Goal: Transaction & Acquisition: Purchase product/service

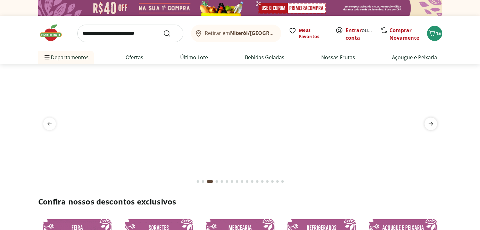
click at [429, 123] on icon "next" at bounding box center [431, 124] width 8 height 8
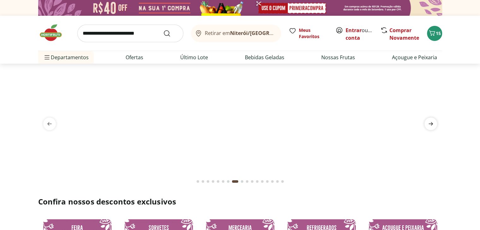
click at [429, 123] on icon "next" at bounding box center [431, 124] width 8 height 8
click at [431, 125] on icon "next" at bounding box center [431, 123] width 4 height 3
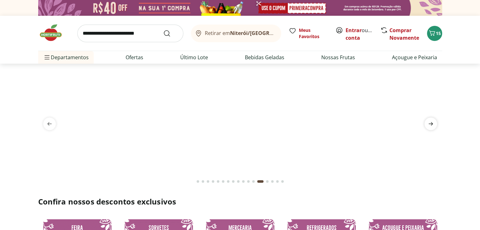
click at [431, 125] on icon "next" at bounding box center [431, 123] width 4 height 3
click at [434, 34] on icon "Carrinho" at bounding box center [432, 33] width 8 height 8
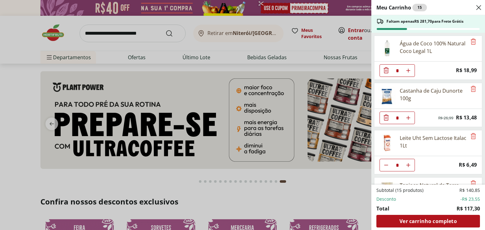
click at [473, 32] on div "Faltam apenas R$ 281,70 para Frete Grátis" at bounding box center [428, 24] width 114 height 18
click at [136, 34] on div "Meu Carrinho 15 Faltam apenas R$ 281,70 para Frete Grátis Água de Coco 100% Nat…" at bounding box center [242, 115] width 485 height 230
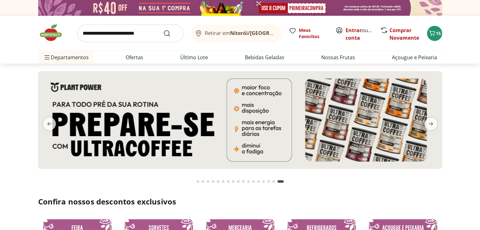
click at [136, 34] on input "search" at bounding box center [130, 34] width 106 height 18
type input "**********"
click at [163, 30] on button "Submit Search" at bounding box center [170, 34] width 15 height 8
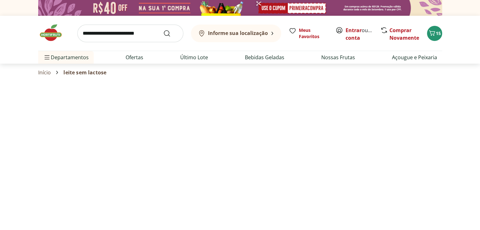
select select "**********"
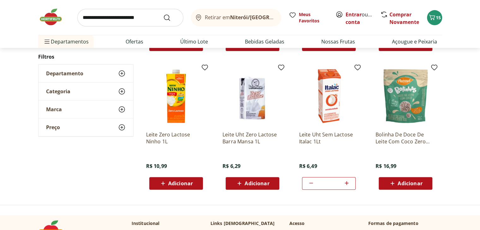
scroll to position [206, 0]
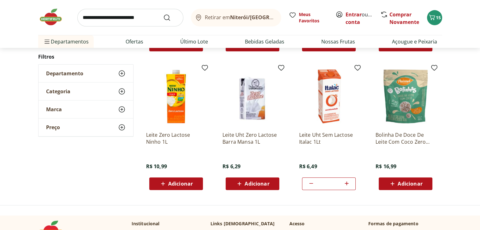
click at [347, 182] on icon at bounding box center [347, 184] width 8 height 8
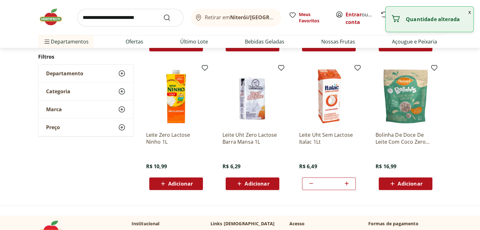
click at [347, 182] on icon at bounding box center [347, 184] width 8 height 8
type input "*"
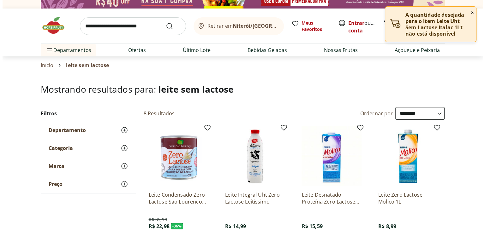
scroll to position [0, 0]
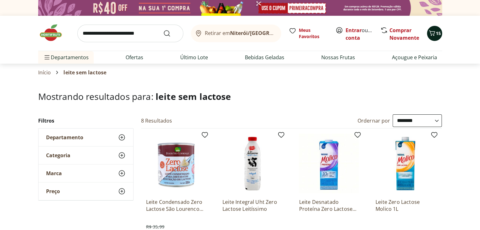
click at [438, 31] on span "15" at bounding box center [438, 33] width 5 height 6
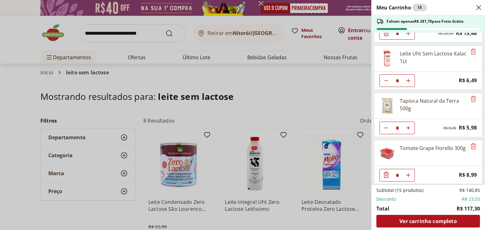
scroll to position [85, 0]
click at [470, 98] on icon "Remove" at bounding box center [473, 99] width 8 height 8
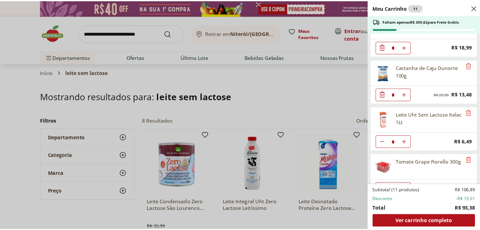
scroll to position [38, 0]
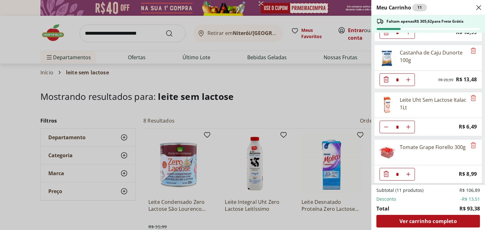
click at [136, 61] on div "Meu Carrinho 11 Faltam apenas R$ 305,62 para Frete Grátis Água de Coco 100% Nat…" at bounding box center [242, 115] width 485 height 230
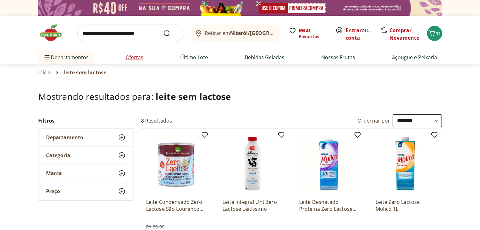
click at [136, 61] on link "Ofertas" at bounding box center [135, 58] width 18 height 8
select select "**********"
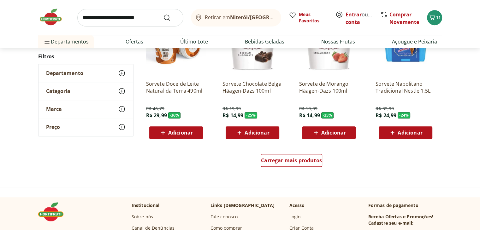
scroll to position [383, 0]
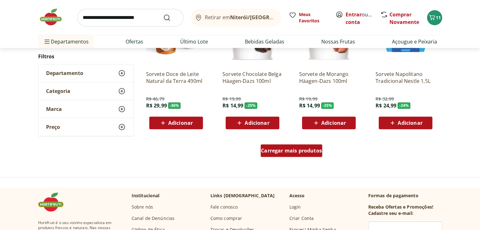
click at [298, 152] on span "Carregar mais produtos" at bounding box center [291, 150] width 61 height 5
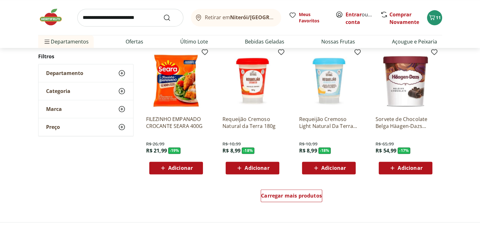
scroll to position [754, 0]
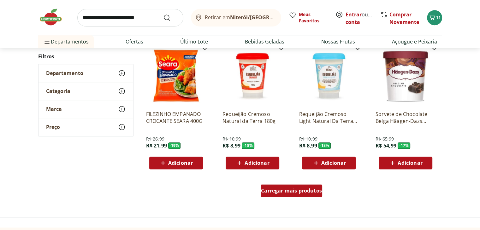
click at [291, 193] on span "Carregar mais produtos" at bounding box center [291, 190] width 61 height 5
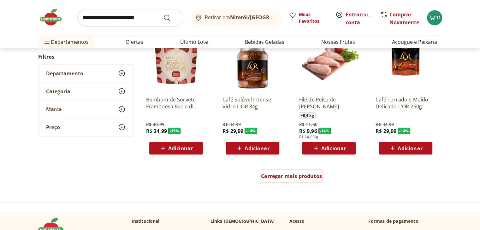
scroll to position [1200, 0]
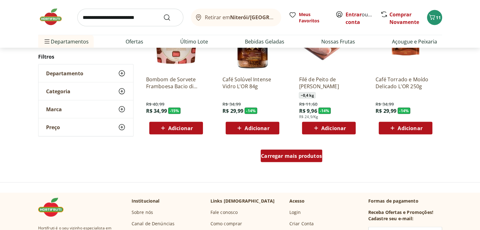
click at [289, 154] on span "Carregar mais produtos" at bounding box center [291, 156] width 61 height 5
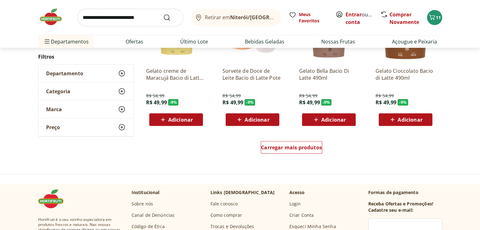
scroll to position [1626, 0]
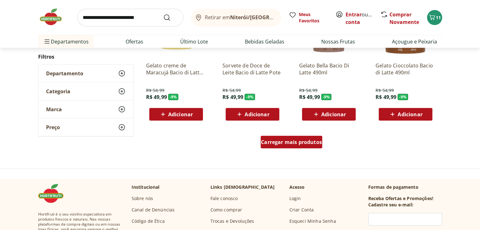
click at [278, 142] on span "Carregar mais produtos" at bounding box center [291, 142] width 61 height 5
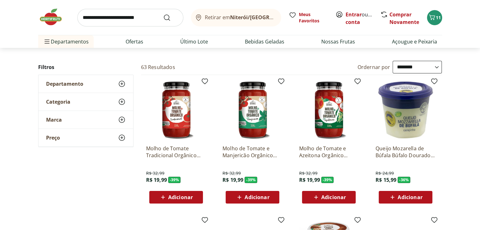
scroll to position [0, 0]
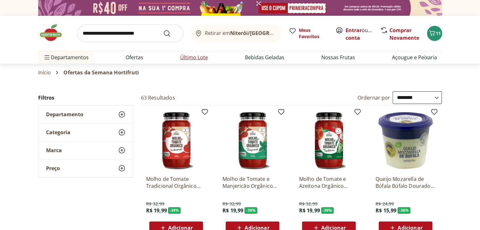
click at [192, 57] on link "Último Lote" at bounding box center [194, 58] width 28 height 8
select select "**********"
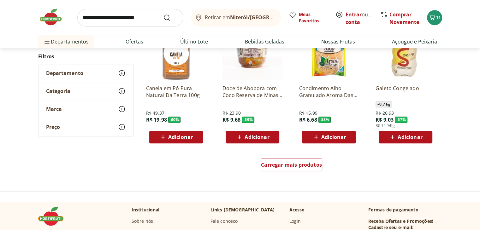
scroll to position [374, 0]
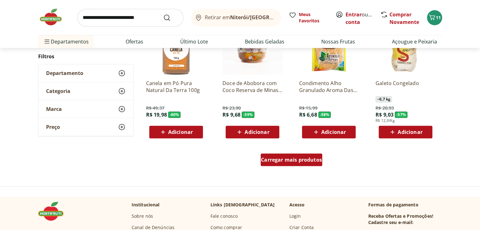
click at [295, 160] on span "Carregar mais produtos" at bounding box center [291, 159] width 61 height 5
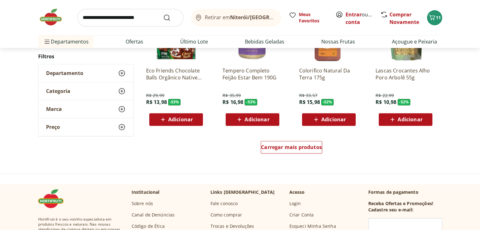
scroll to position [807, 0]
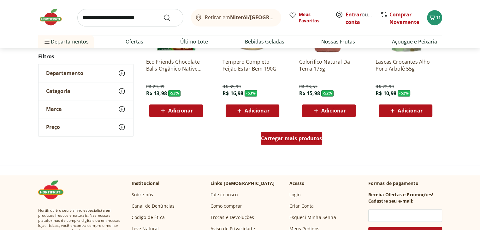
click at [293, 139] on span "Carregar mais produtos" at bounding box center [291, 138] width 61 height 5
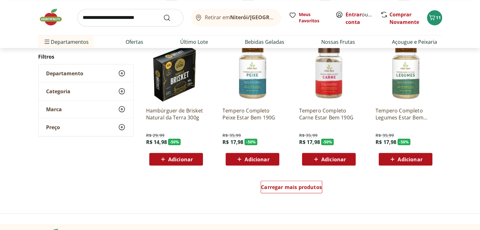
scroll to position [1191, 0]
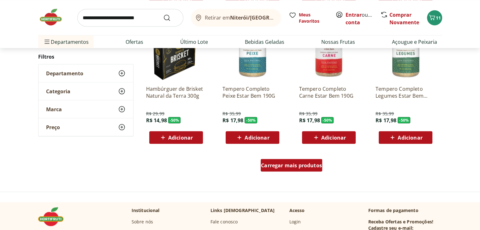
click at [287, 165] on span "Carregar mais produtos" at bounding box center [291, 165] width 61 height 5
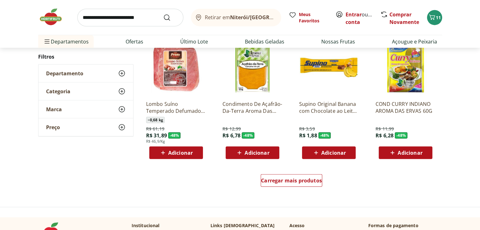
scroll to position [1593, 0]
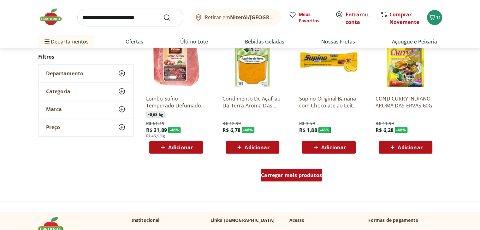
click at [299, 180] on div "Carregar mais produtos" at bounding box center [292, 175] width 62 height 13
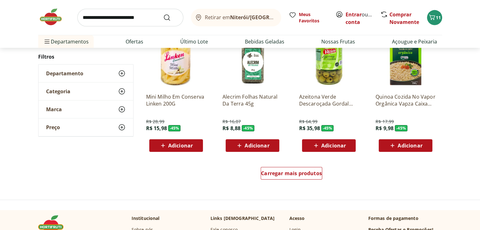
scroll to position [2012, 0]
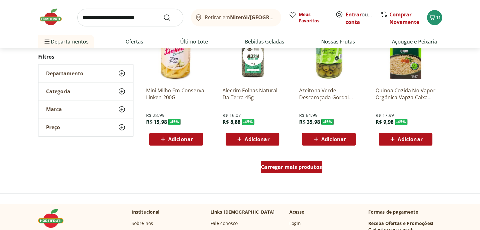
click at [305, 166] on span "Carregar mais produtos" at bounding box center [291, 167] width 61 height 5
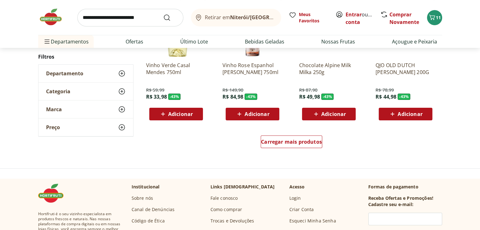
scroll to position [2453, 0]
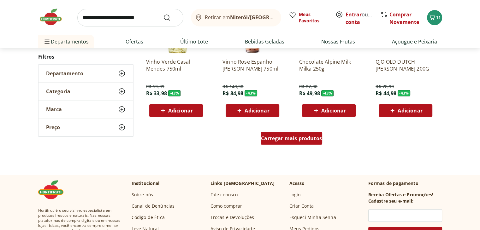
click at [299, 137] on span "Carregar mais produtos" at bounding box center [291, 138] width 61 height 5
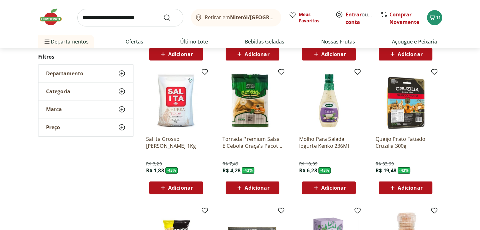
scroll to position [2505, 0]
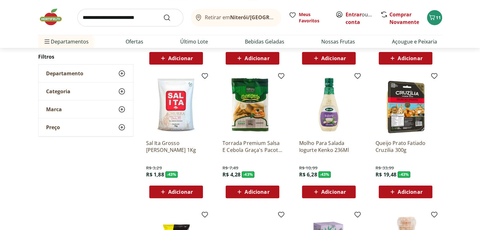
click at [189, 192] on span "Adicionar" at bounding box center [180, 192] width 25 height 5
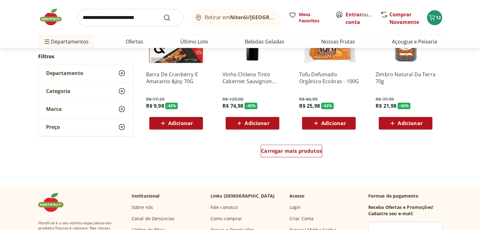
scroll to position [2892, 0]
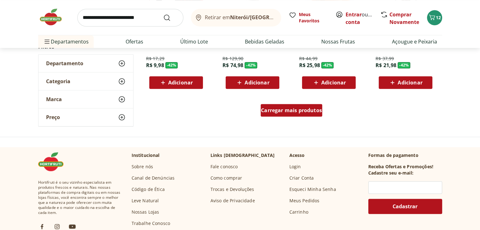
click at [286, 114] on div "Carregar mais produtos" at bounding box center [292, 110] width 62 height 13
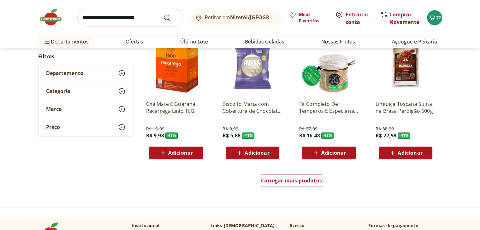
scroll to position [3238, 0]
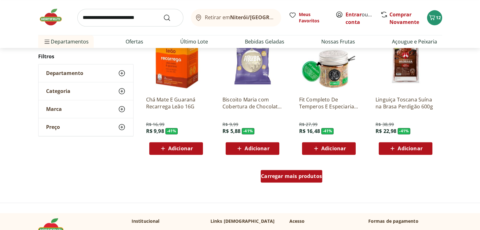
click at [299, 174] on span "Carregar mais produtos" at bounding box center [291, 176] width 61 height 5
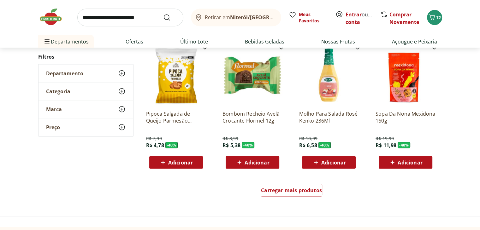
scroll to position [3670, 0]
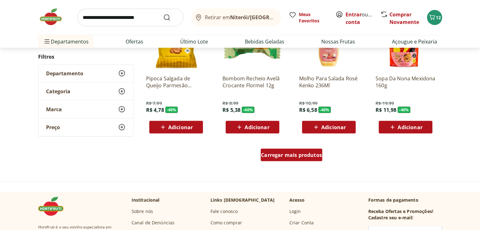
click at [307, 155] on span "Carregar mais produtos" at bounding box center [291, 155] width 61 height 5
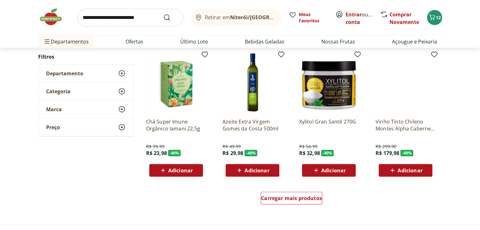
scroll to position [4055, 0]
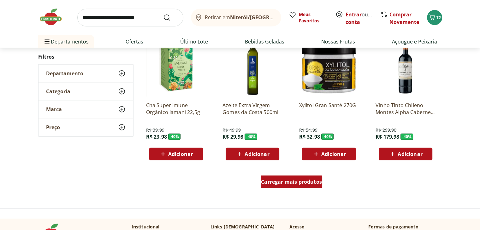
click at [307, 187] on div "Carregar mais produtos" at bounding box center [292, 182] width 62 height 13
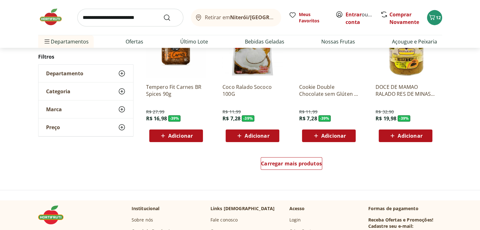
scroll to position [4538, 0]
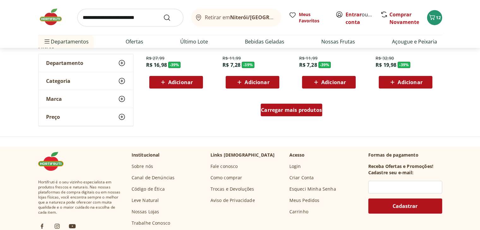
click at [315, 111] on span "Carregar mais produtos" at bounding box center [291, 110] width 61 height 5
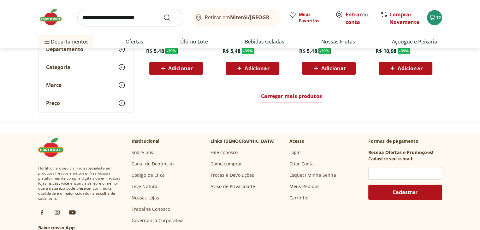
scroll to position [4970, 0]
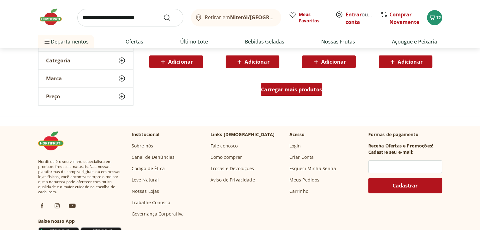
click at [309, 87] on span "Carregar mais produtos" at bounding box center [291, 89] width 61 height 5
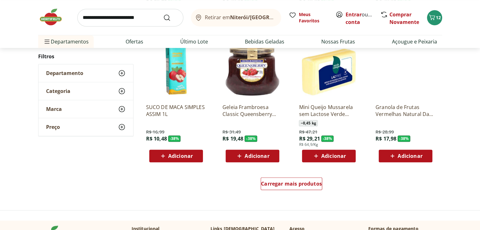
scroll to position [5322, 0]
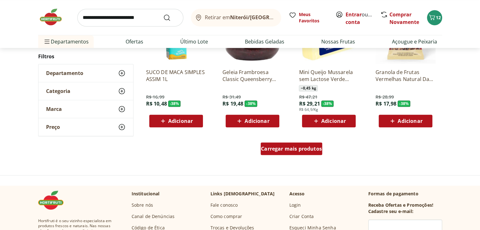
click at [290, 151] on span "Carregar mais produtos" at bounding box center [291, 148] width 61 height 5
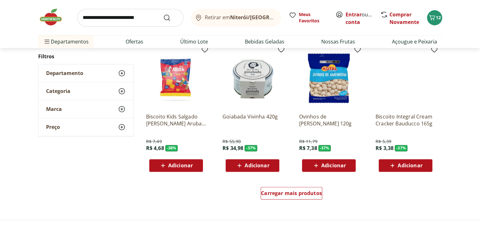
scroll to position [5727, 0]
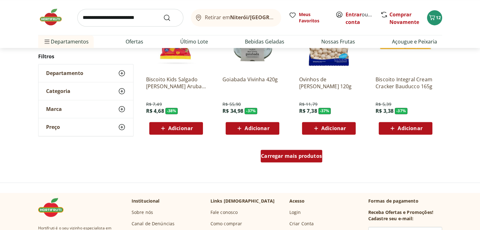
click at [301, 159] on span "Carregar mais produtos" at bounding box center [291, 156] width 61 height 5
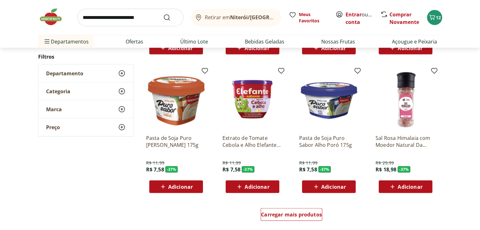
scroll to position [6088, 0]
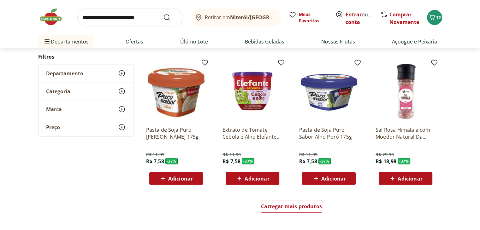
click at [174, 101] on img at bounding box center [176, 92] width 60 height 60
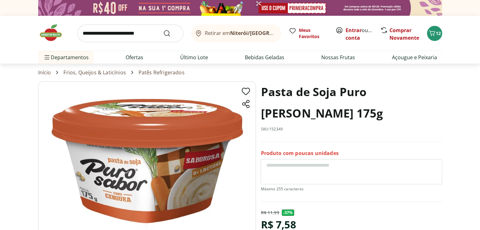
select select "**********"
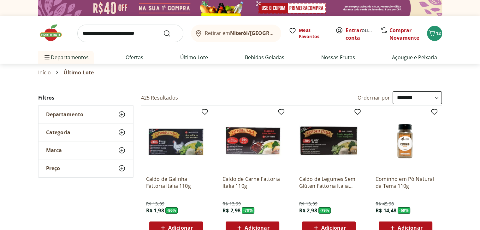
click at [153, 34] on input "search" at bounding box center [130, 34] width 106 height 18
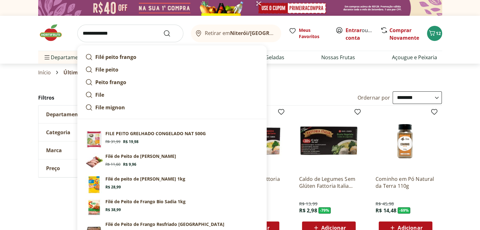
type input "**********"
click at [163, 30] on button "Submit Search" at bounding box center [170, 34] width 15 height 8
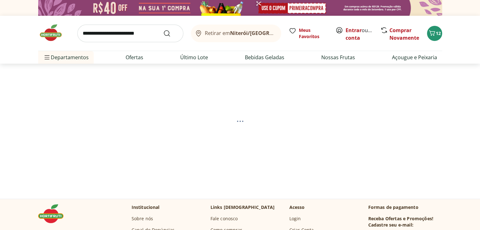
select select "**********"
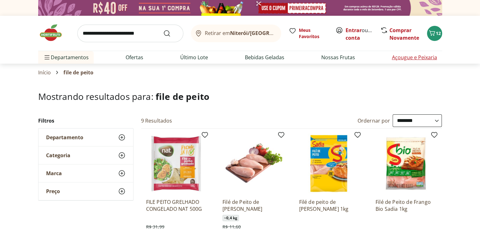
click at [414, 59] on link "Açougue e Peixaria" at bounding box center [414, 58] width 45 height 8
select select "**********"
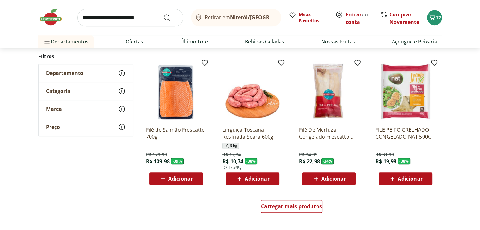
scroll to position [328, 0]
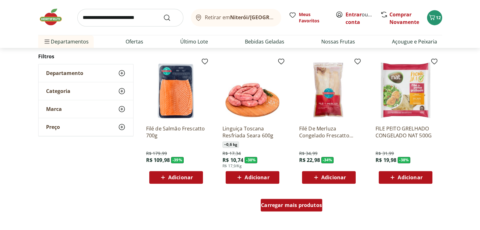
click at [299, 208] on span "Carregar mais produtos" at bounding box center [291, 205] width 61 height 5
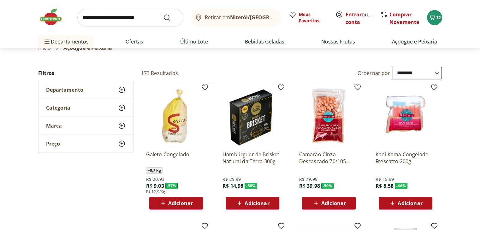
scroll to position [0, 0]
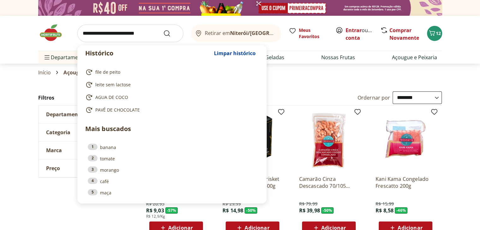
click at [154, 33] on input "search" at bounding box center [130, 34] width 106 height 18
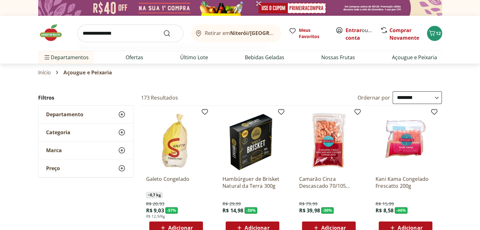
type input "**********"
click at [163, 30] on button "Submit Search" at bounding box center [170, 34] width 15 height 8
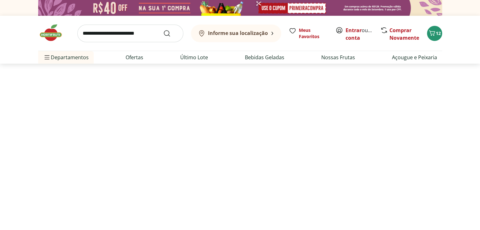
select select "**********"
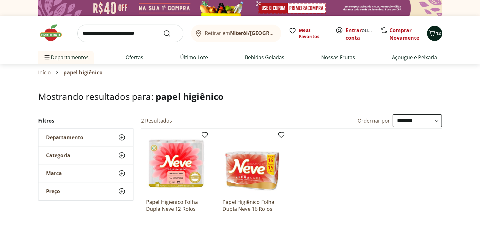
click at [433, 37] on span "Carrinho" at bounding box center [432, 33] width 8 height 8
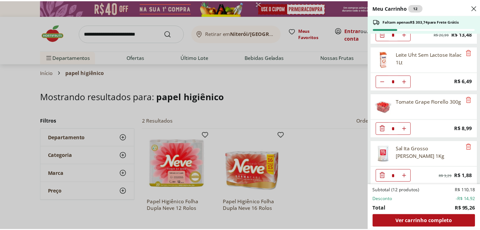
scroll to position [85, 0]
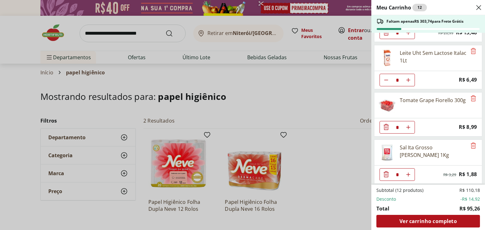
click at [409, 80] on icon "Aumentar Quantidade" at bounding box center [407, 80] width 5 height 5
type input "*"
click at [477, 9] on icon "Close" at bounding box center [479, 8] width 8 height 8
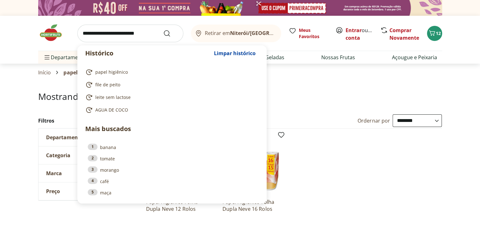
click at [119, 34] on input "search" at bounding box center [130, 34] width 106 height 18
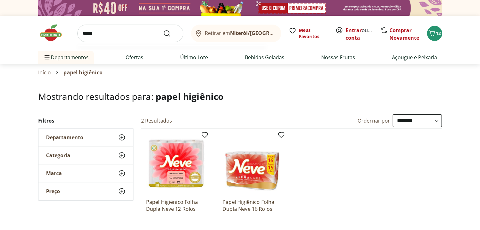
type input "*****"
click at [163, 30] on button "Submit Search" at bounding box center [170, 34] width 15 height 8
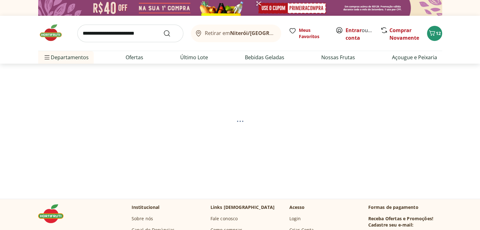
select select "**********"
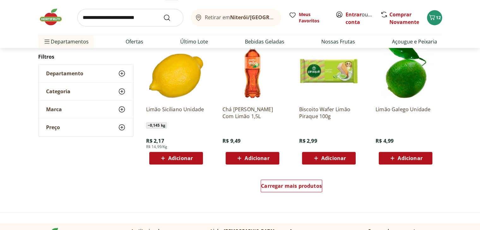
scroll to position [373, 0]
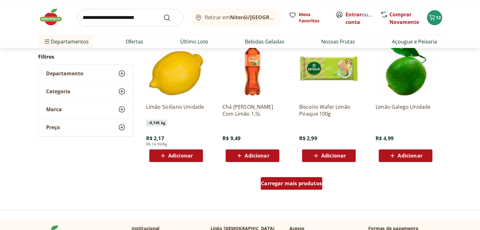
click at [310, 187] on div "Carregar mais produtos" at bounding box center [292, 183] width 62 height 13
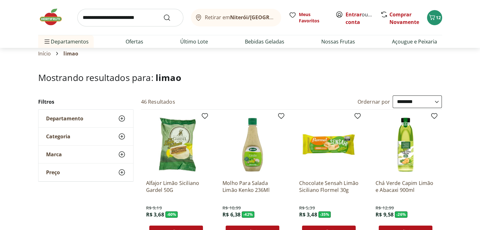
scroll to position [0, 0]
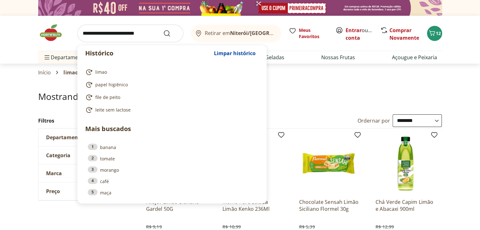
click at [134, 36] on input "search" at bounding box center [130, 34] width 106 height 18
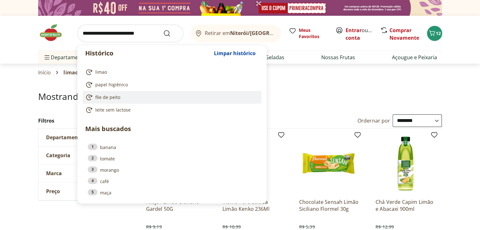
click at [110, 99] on span "file de peito" at bounding box center [107, 97] width 25 height 6
type input "**********"
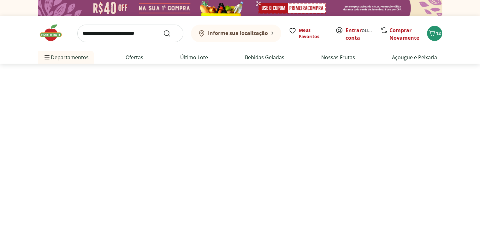
select select "**********"
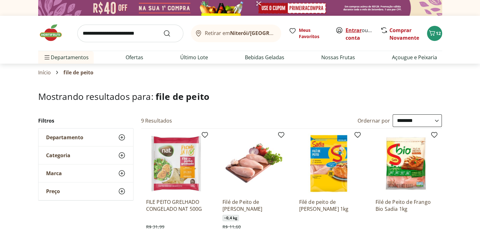
click at [353, 30] on link "Entrar" at bounding box center [354, 30] width 16 height 7
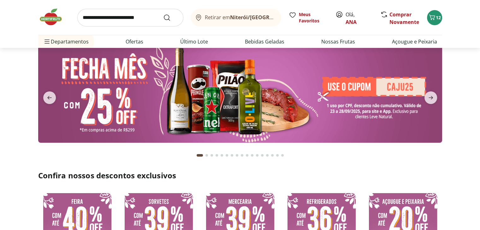
scroll to position [40, 0]
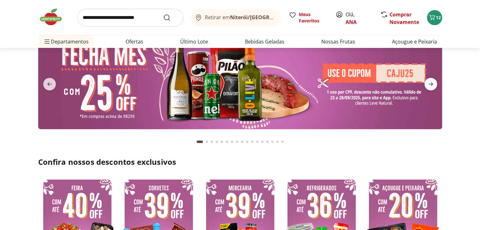
click at [430, 81] on icon "next" at bounding box center [431, 84] width 8 height 8
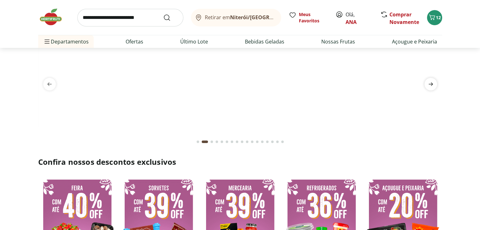
click at [430, 81] on icon "next" at bounding box center [431, 84] width 8 height 8
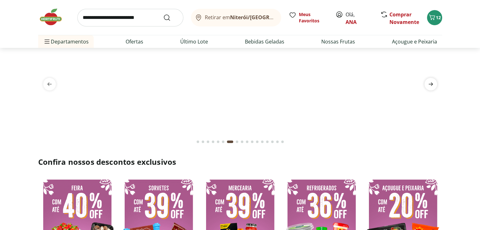
click at [430, 81] on icon "next" at bounding box center [431, 84] width 8 height 8
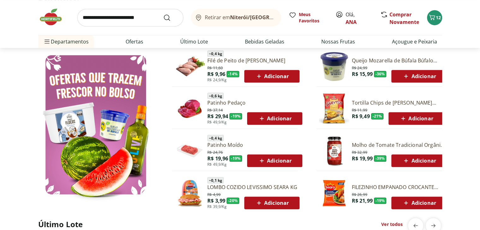
scroll to position [341, 0]
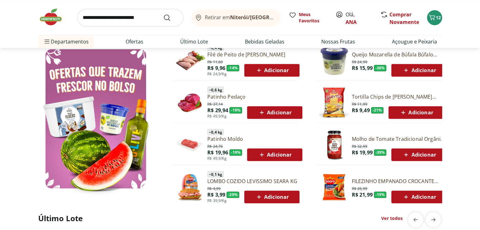
click at [284, 157] on span "Adicionar" at bounding box center [275, 155] width 34 height 8
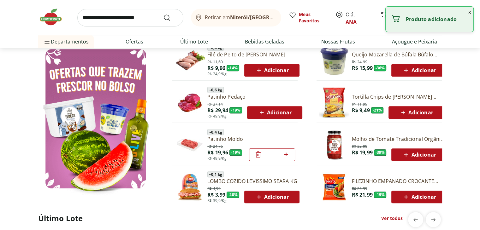
click at [287, 154] on icon at bounding box center [286, 155] width 8 height 8
type input "*"
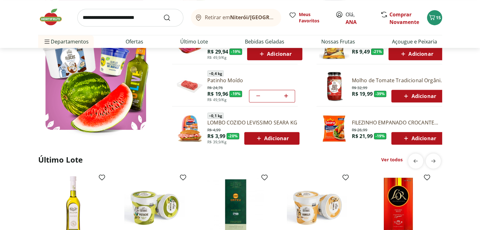
scroll to position [405, 0]
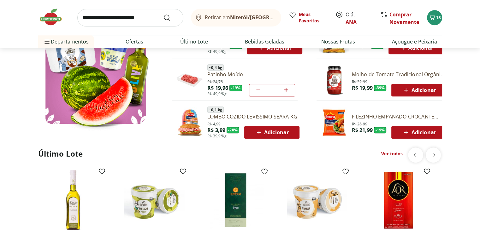
click at [330, 125] on img at bounding box center [334, 123] width 30 height 30
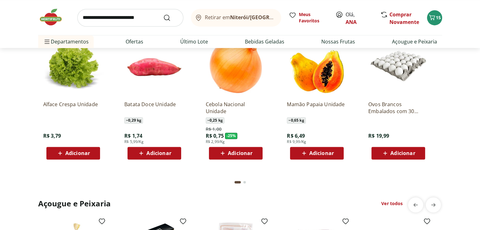
scroll to position [990, 0]
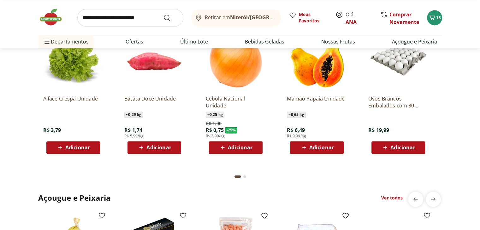
click at [328, 147] on span "Adicionar" at bounding box center [321, 147] width 25 height 5
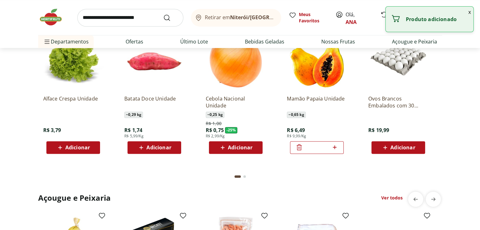
click at [334, 149] on icon at bounding box center [335, 148] width 8 height 8
type input "*"
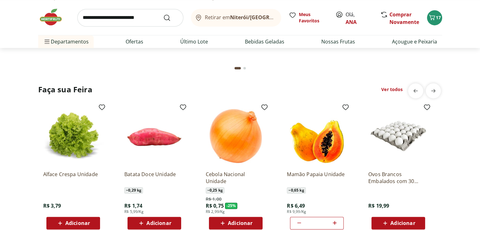
scroll to position [920, 0]
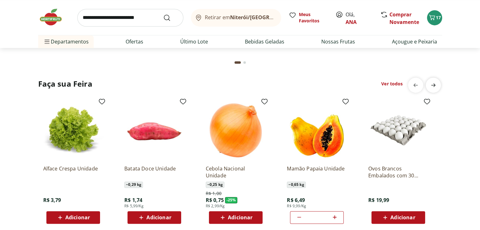
click at [435, 86] on icon "next" at bounding box center [433, 85] width 8 height 8
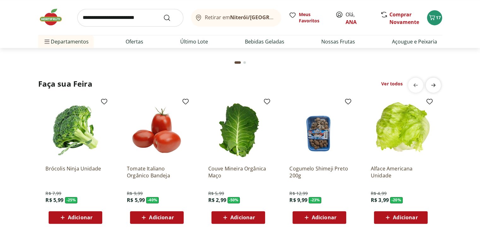
scroll to position [0, 406]
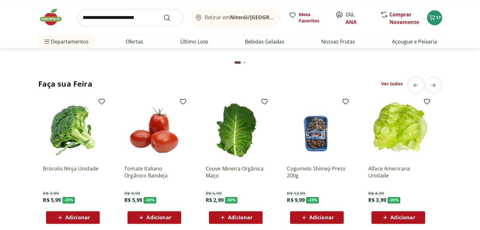
click at [84, 216] on span "Adicionar" at bounding box center [77, 217] width 25 height 5
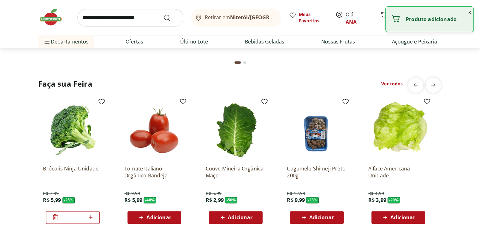
click at [410, 217] on span "Adicionar" at bounding box center [402, 217] width 25 height 5
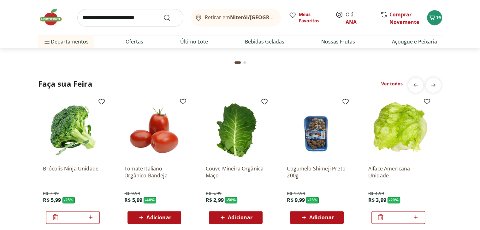
click at [326, 215] on span "Adicionar" at bounding box center [321, 217] width 25 height 5
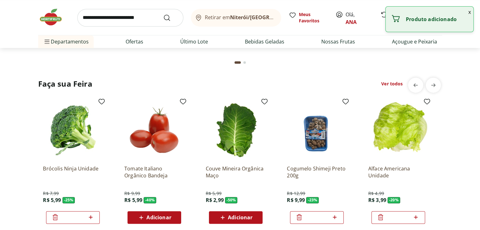
click at [164, 221] on span "Adicionar" at bounding box center [154, 218] width 34 height 8
click at [255, 215] on div "Adicionar" at bounding box center [236, 217] width 44 height 11
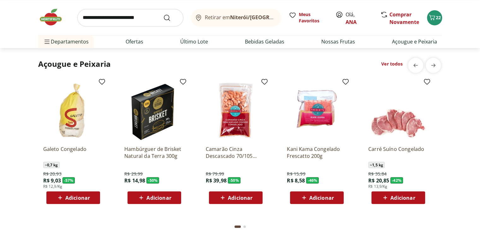
scroll to position [1130, 0]
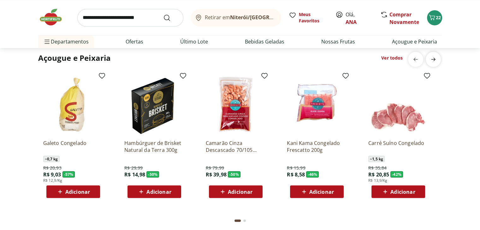
click at [435, 59] on icon "next" at bounding box center [433, 58] width 4 height 3
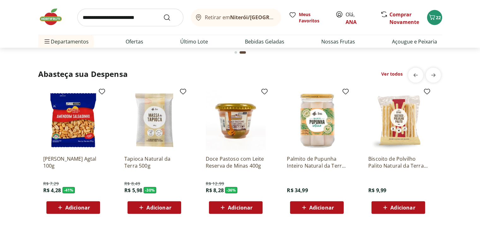
scroll to position [1325, 0]
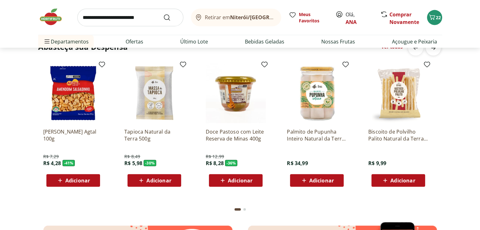
click at [432, 52] on span "next" at bounding box center [433, 48] width 13 height 13
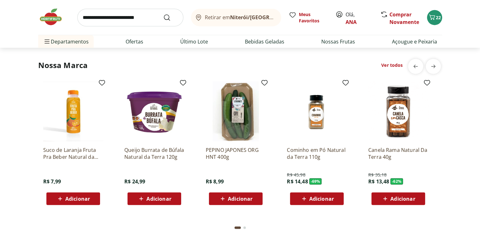
scroll to position [1582, 0]
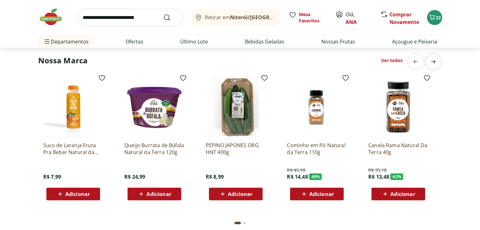
click at [434, 62] on icon "next" at bounding box center [433, 61] width 4 height 3
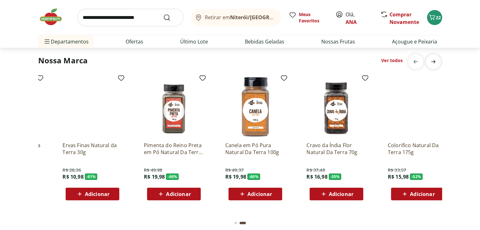
scroll to position [0, 406]
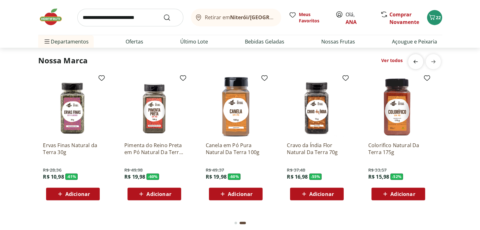
click at [416, 66] on span "previous" at bounding box center [415, 62] width 13 height 13
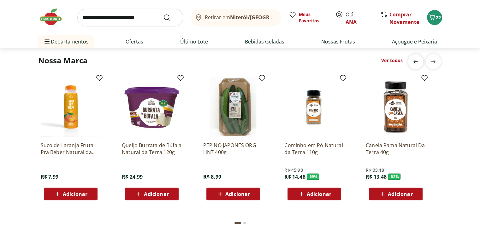
scroll to position [0, 0]
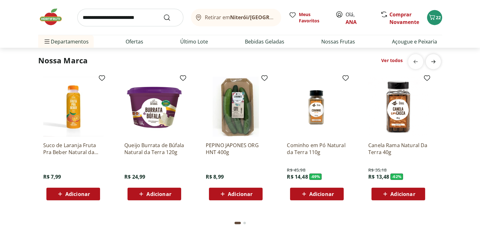
click at [435, 60] on icon "next" at bounding box center [433, 62] width 8 height 8
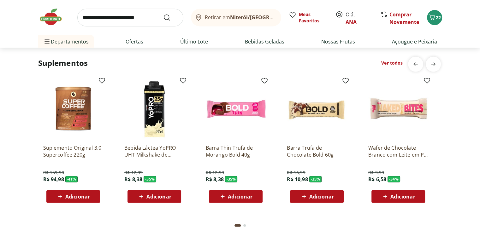
scroll to position [1759, 0]
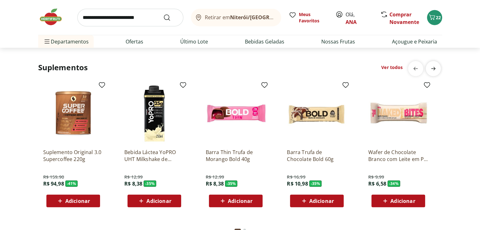
click at [432, 69] on icon "next" at bounding box center [433, 69] width 8 height 8
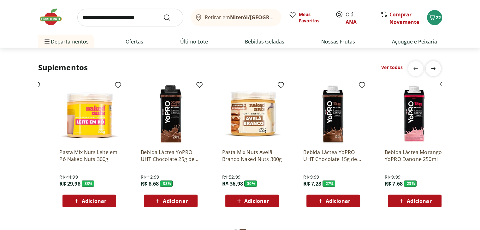
scroll to position [0, 406]
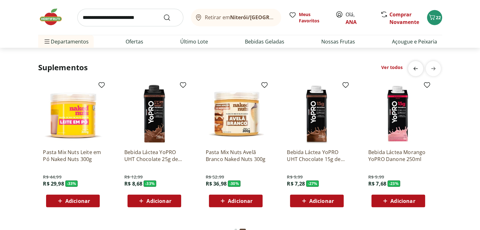
click at [417, 70] on icon "previous" at bounding box center [416, 69] width 8 height 8
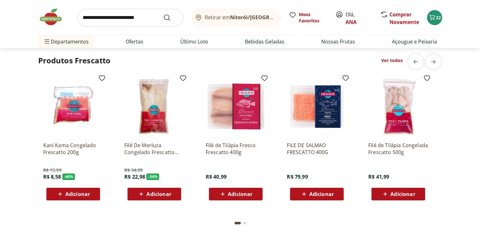
scroll to position [2128, 0]
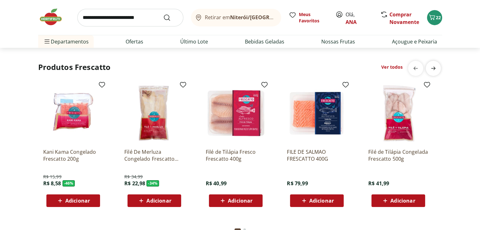
click at [433, 71] on icon "next" at bounding box center [433, 69] width 8 height 8
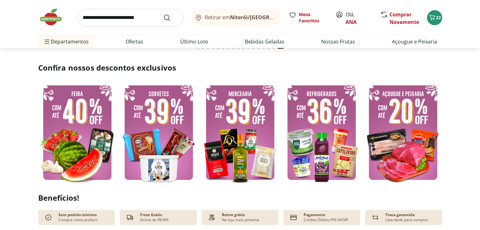
scroll to position [400, 0]
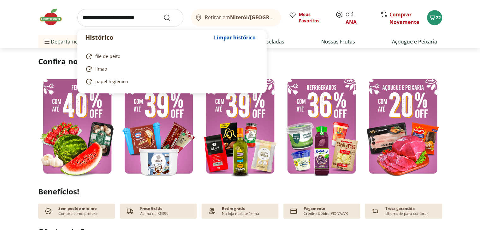
click at [132, 21] on input "search" at bounding box center [130, 18] width 106 height 18
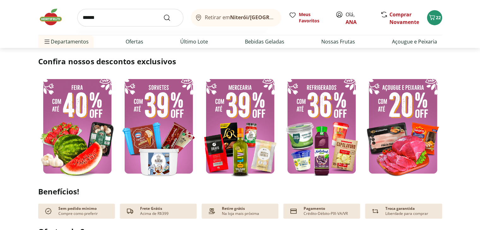
type input "******"
click at [163, 14] on button "Submit Search" at bounding box center [170, 18] width 15 height 8
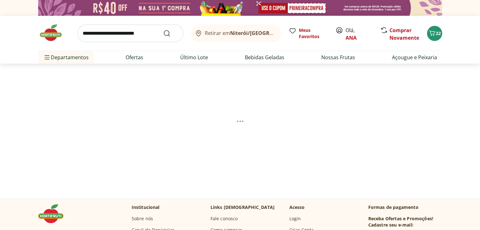
select select "**********"
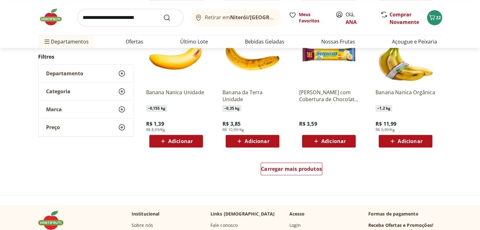
scroll to position [393, 0]
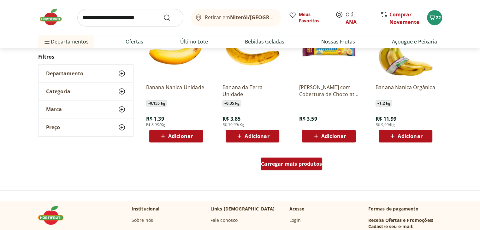
click at [310, 163] on span "Carregar mais produtos" at bounding box center [291, 164] width 61 height 5
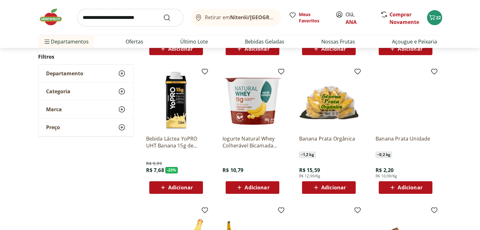
scroll to position [216, 0]
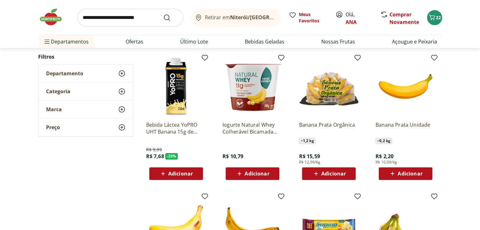
click at [419, 175] on span "Adicionar" at bounding box center [410, 173] width 25 height 5
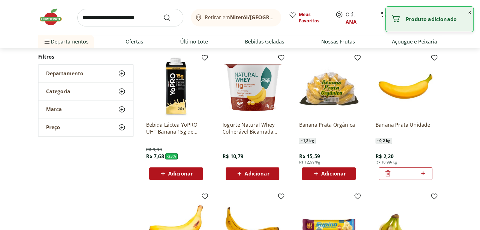
click at [424, 172] on icon at bounding box center [423, 174] width 8 height 8
type input "*"
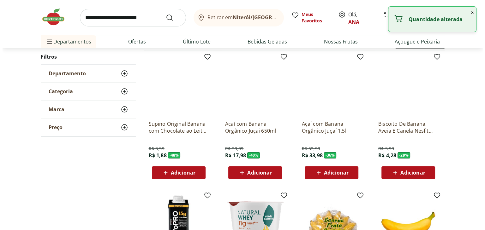
scroll to position [0, 0]
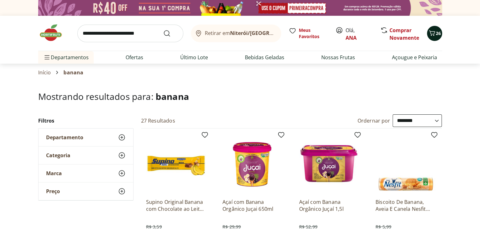
click at [439, 35] on span "26" at bounding box center [438, 33] width 5 height 6
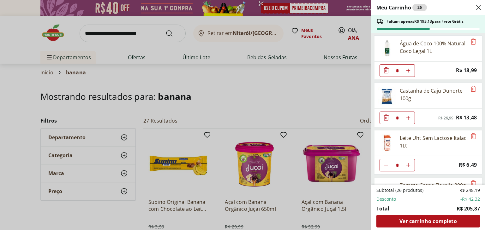
click at [312, 47] on div "Meu Carrinho 26 Faltam apenas R$ 193,13 para Frete Grátis Água de Coco 100% Nat…" at bounding box center [242, 115] width 485 height 230
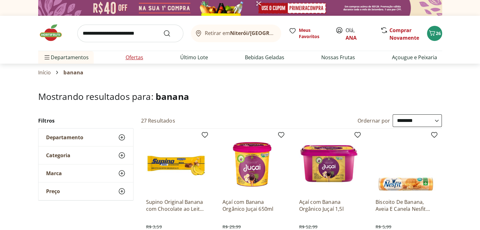
click at [136, 60] on link "Ofertas" at bounding box center [135, 58] width 18 height 8
select select "**********"
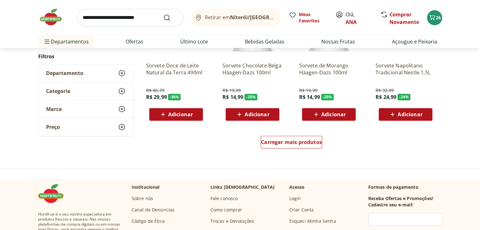
scroll to position [393, 0]
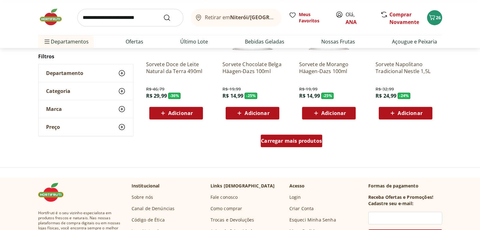
click at [297, 144] on span "Carregar mais produtos" at bounding box center [291, 141] width 61 height 5
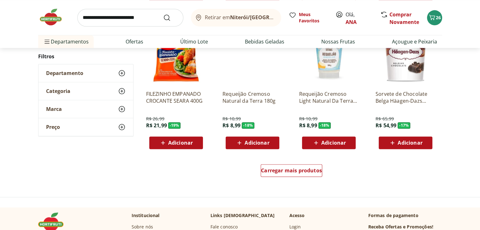
scroll to position [783, 0]
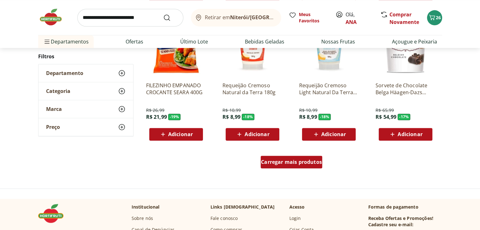
click at [296, 164] on span "Carregar mais produtos" at bounding box center [291, 162] width 61 height 5
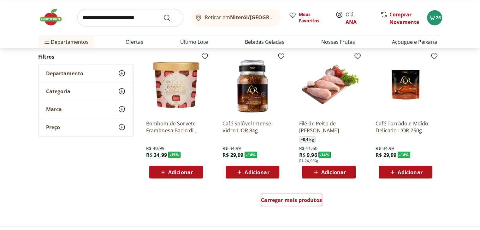
scroll to position [1161, 0]
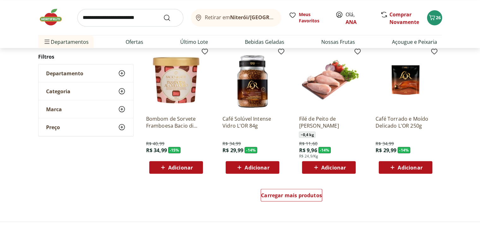
click at [329, 87] on img at bounding box center [329, 80] width 60 height 60
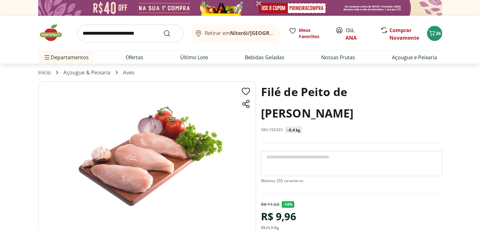
click at [127, 72] on link "Aves" at bounding box center [128, 73] width 11 height 6
select select "**********"
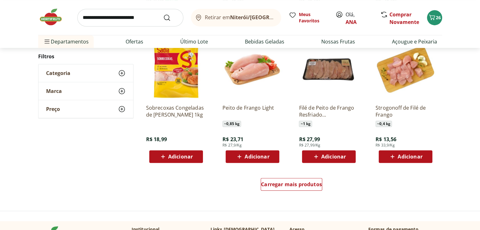
scroll to position [354, 0]
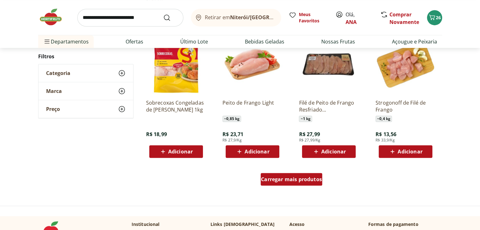
click at [309, 182] on span "Carregar mais produtos" at bounding box center [291, 179] width 61 height 5
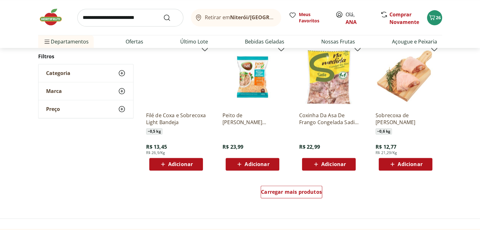
scroll to position [754, 0]
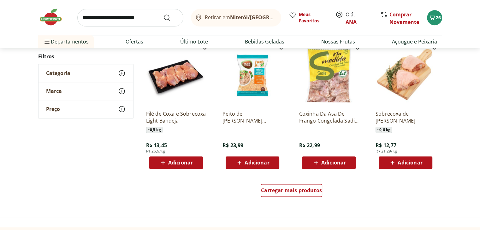
click at [252, 85] on img at bounding box center [252, 75] width 60 height 60
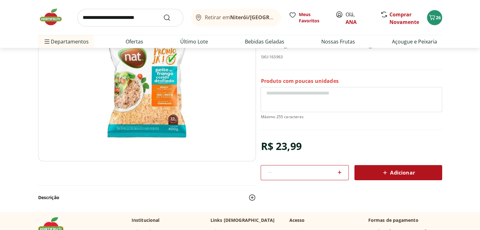
scroll to position [77, 0]
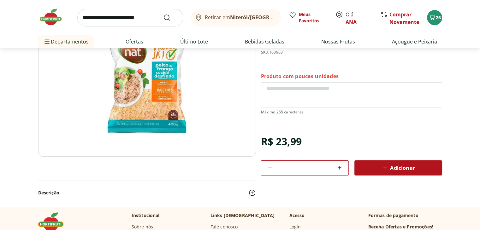
click at [415, 166] on div "Adicionar" at bounding box center [398, 168] width 78 height 11
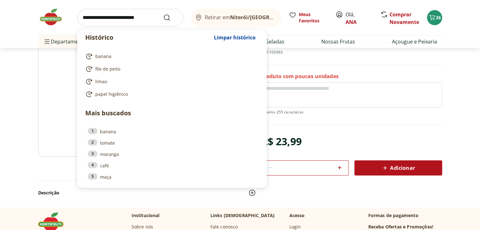
click at [146, 18] on input "search" at bounding box center [130, 18] width 106 height 18
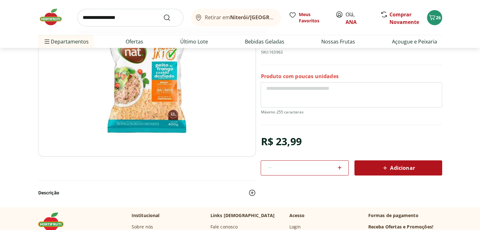
type input "**********"
click at [163, 14] on button "Submit Search" at bounding box center [170, 18] width 15 height 8
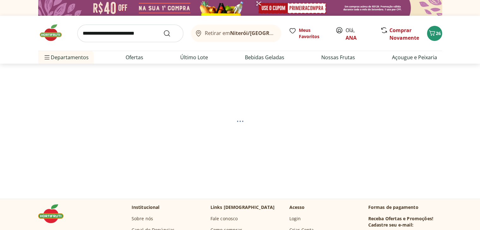
select select "**********"
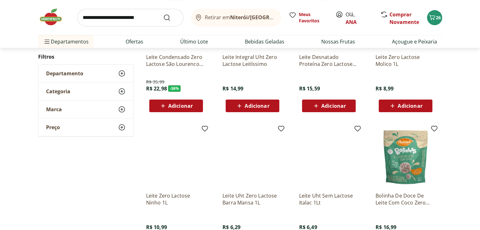
scroll to position [231, 0]
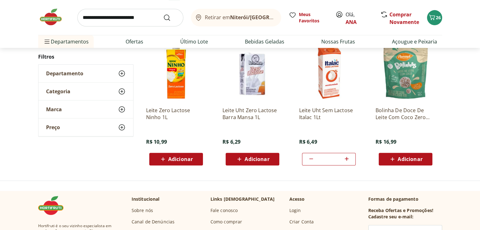
click at [345, 158] on icon at bounding box center [347, 159] width 8 height 8
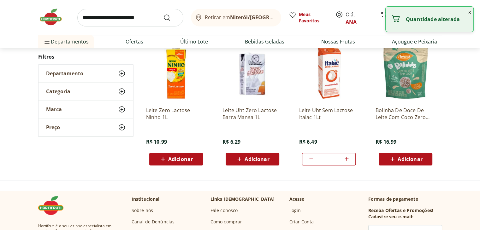
type input "*"
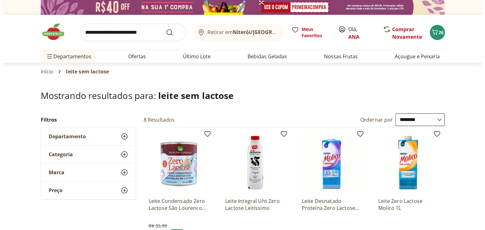
scroll to position [0, 0]
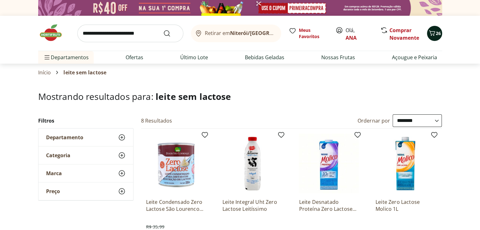
click at [437, 38] on button "26" at bounding box center [434, 33] width 15 height 15
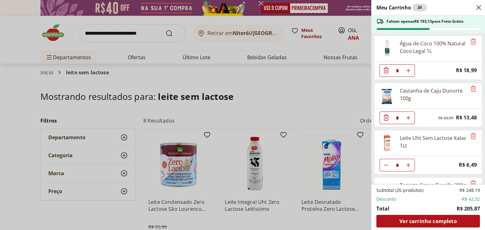
click at [476, 7] on icon "Close" at bounding box center [479, 8] width 8 height 8
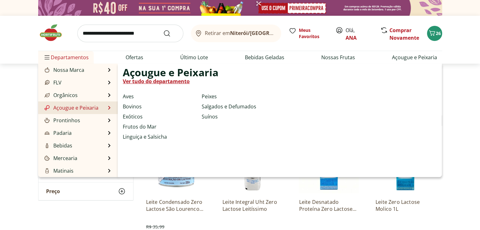
click at [69, 108] on link "Açougue e Peixaria" at bounding box center [70, 108] width 55 height 8
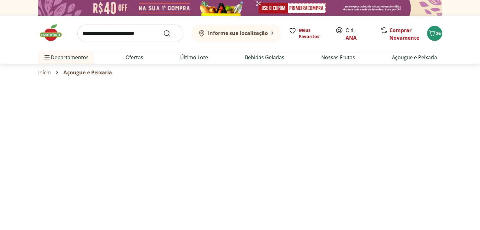
select select "**********"
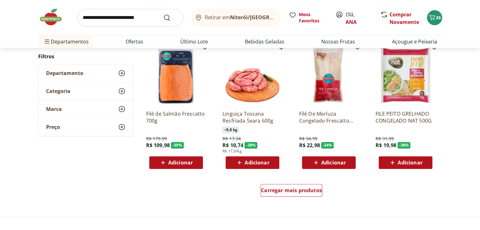
scroll to position [347, 0]
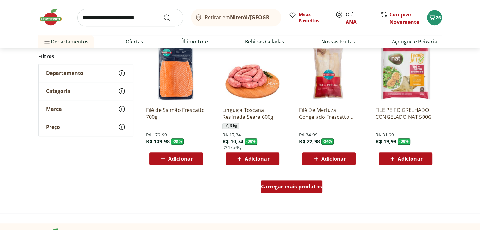
click at [304, 187] on span "Carregar mais produtos" at bounding box center [291, 186] width 61 height 5
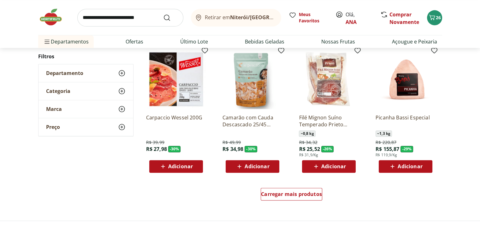
scroll to position [745, 0]
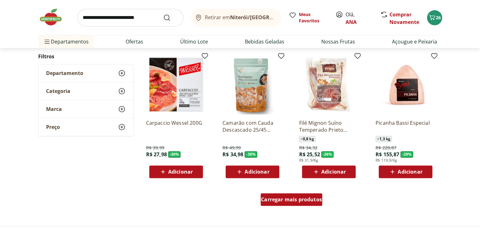
click at [298, 204] on div "Carregar mais produtos" at bounding box center [292, 199] width 62 height 13
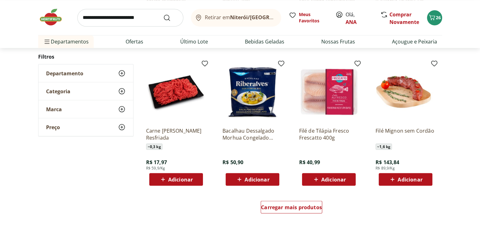
scroll to position [1151, 0]
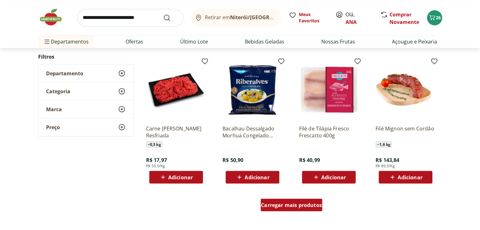
click at [288, 207] on span "Carregar mais produtos" at bounding box center [291, 205] width 61 height 5
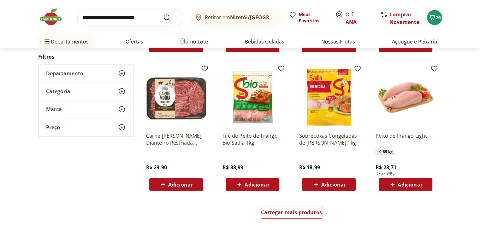
scroll to position [1577, 0]
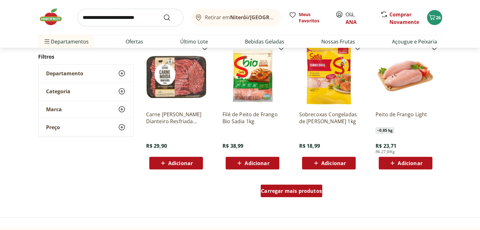
click at [287, 194] on div "Carregar mais produtos" at bounding box center [292, 191] width 62 height 13
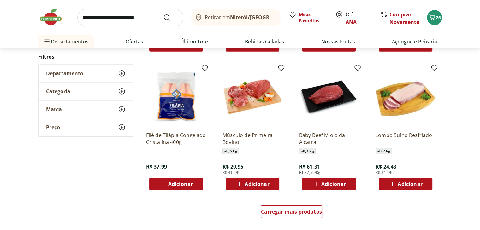
scroll to position [2002, 0]
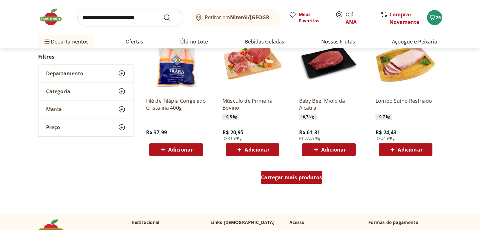
click at [294, 179] on span "Carregar mais produtos" at bounding box center [291, 177] width 61 height 5
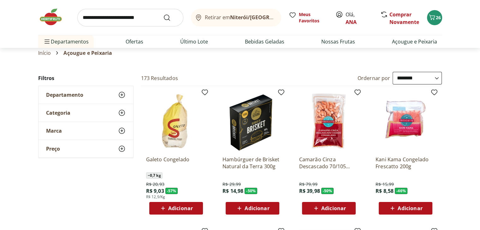
scroll to position [0, 0]
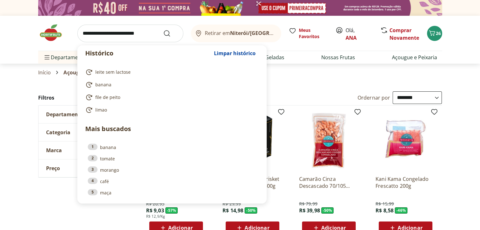
click at [145, 38] on input "search" at bounding box center [130, 34] width 106 height 18
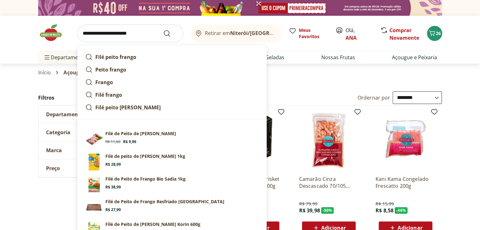
type input "**********"
click at [163, 30] on button "Submit Search" at bounding box center [170, 34] width 15 height 8
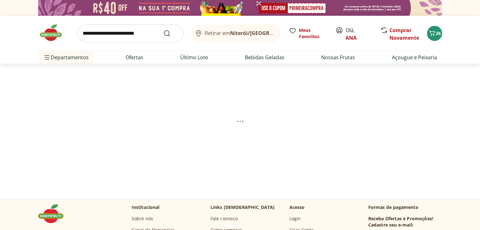
select select "**********"
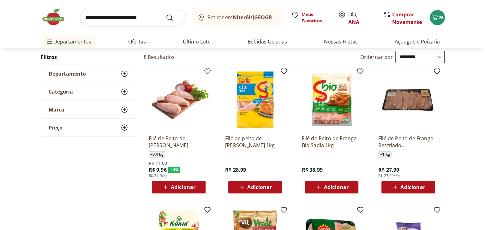
scroll to position [66, 0]
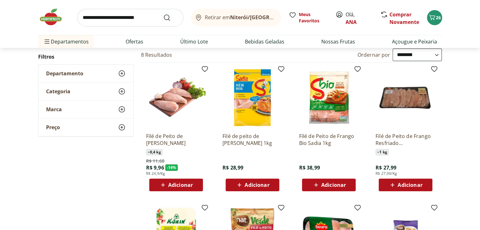
click at [254, 184] on span "Adicionar" at bounding box center [257, 185] width 25 height 5
click at [260, 184] on span "Adicionar" at bounding box center [257, 185] width 25 height 5
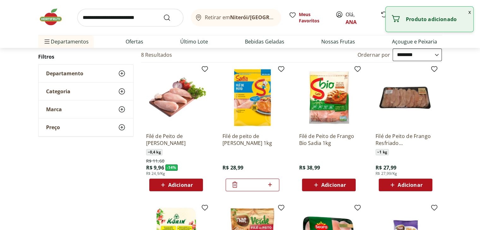
click at [269, 185] on icon at bounding box center [270, 185] width 8 height 8
type input "*"
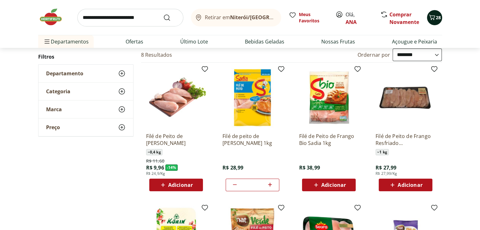
click at [433, 17] on icon "Carrinho" at bounding box center [432, 18] width 8 height 8
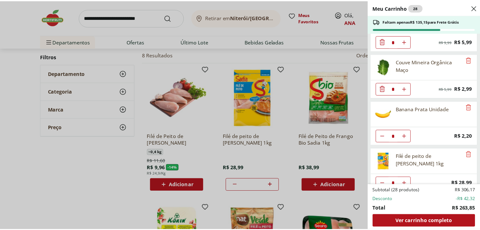
scroll to position [508, 0]
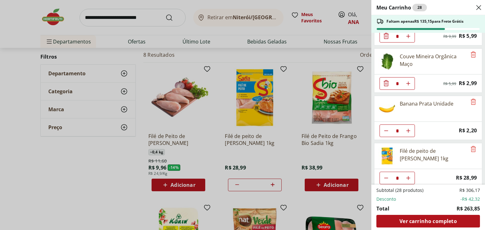
click at [56, 175] on div "Meu Carrinho 28 Faltam apenas R$ 135,15 para Frete Grátis Água de Coco 100% Nat…" at bounding box center [242, 115] width 485 height 230
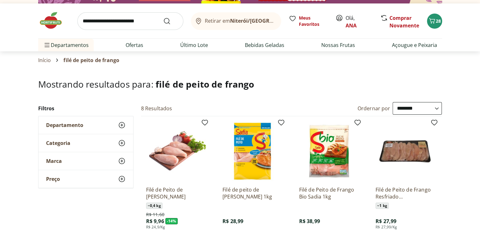
scroll to position [0, 0]
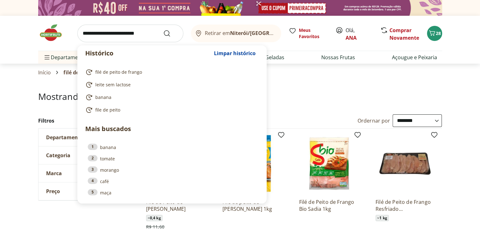
click at [129, 36] on input "search" at bounding box center [130, 34] width 106 height 18
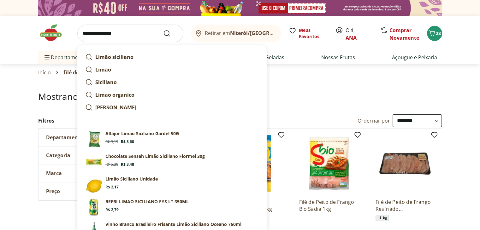
type input "**********"
click at [163, 30] on button "Submit Search" at bounding box center [170, 34] width 15 height 8
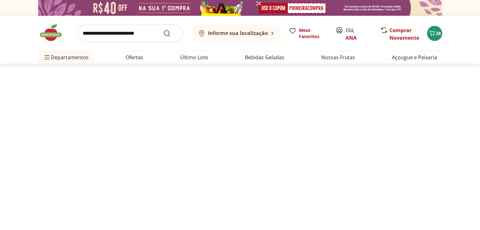
select select "**********"
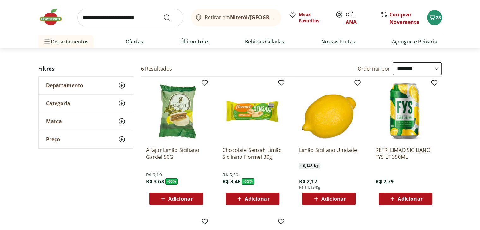
scroll to position [86, 0]
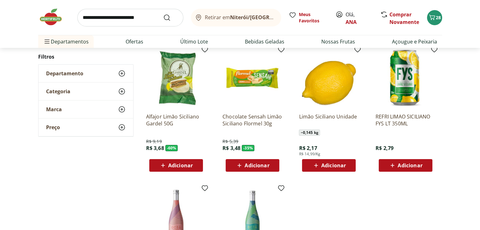
click at [350, 163] on div "Adicionar" at bounding box center [329, 165] width 44 height 11
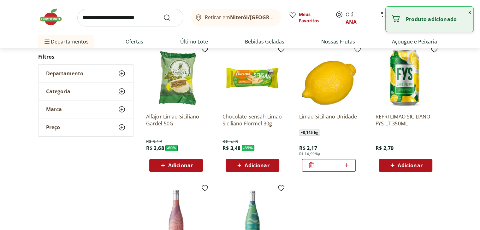
click at [350, 163] on icon at bounding box center [347, 166] width 8 height 8
type input "*"
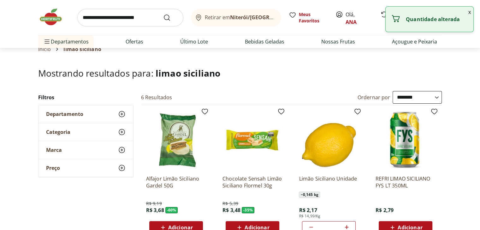
scroll to position [1, 0]
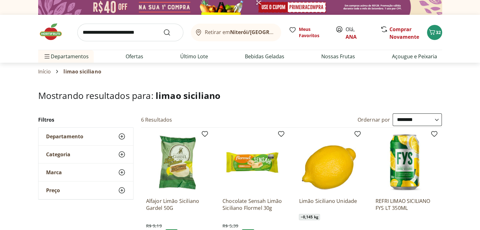
click at [114, 29] on input "search" at bounding box center [130, 33] width 106 height 18
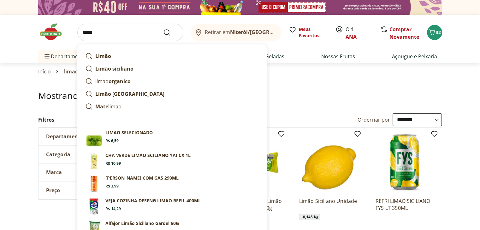
type input "*****"
click at [163, 29] on button "Submit Search" at bounding box center [170, 33] width 15 height 8
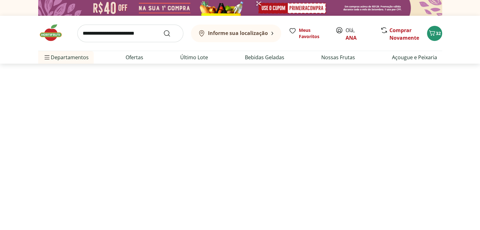
select select "**********"
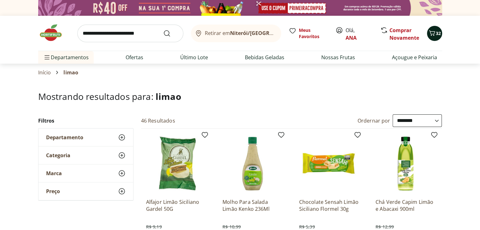
click at [436, 34] on span "32" at bounding box center [438, 33] width 5 height 6
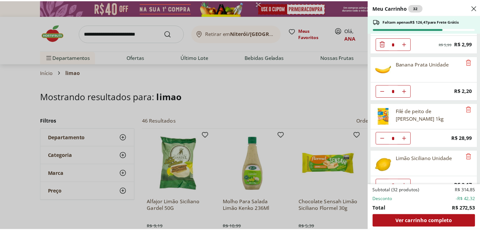
scroll to position [555, 0]
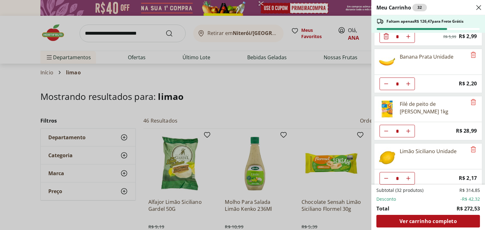
click at [133, 31] on div "Meu Carrinho 32 Faltam apenas R$ 126,47 para Frete Grátis Água de Coco 100% Nat…" at bounding box center [242, 115] width 485 height 230
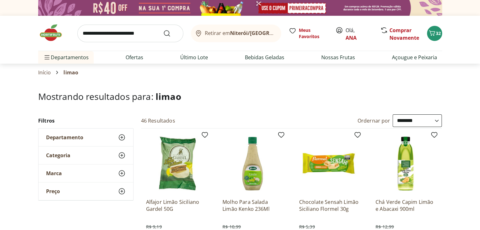
click at [133, 31] on input "search" at bounding box center [130, 34] width 106 height 18
type input "**********"
click at [163, 30] on button "Submit Search" at bounding box center [170, 34] width 15 height 8
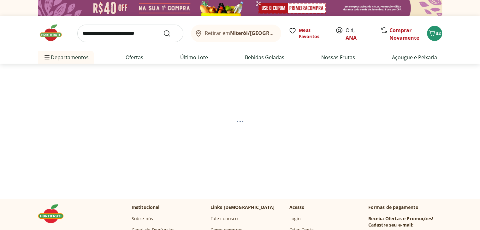
select select "**********"
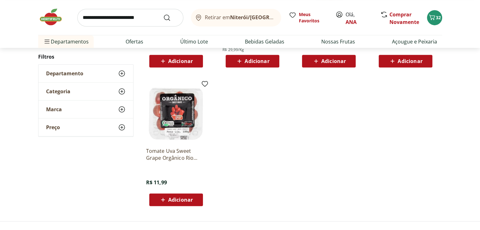
scroll to position [333, 0]
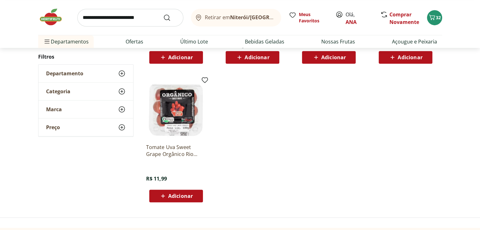
click at [184, 111] on img at bounding box center [176, 109] width 60 height 60
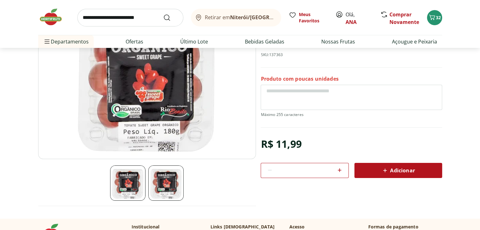
scroll to position [80, 0]
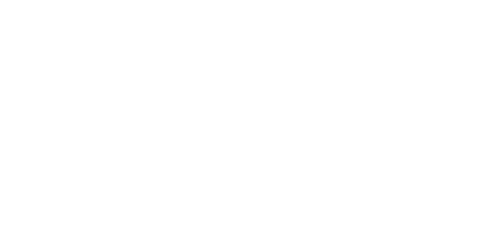
scroll to position [333, 0]
select select "**********"
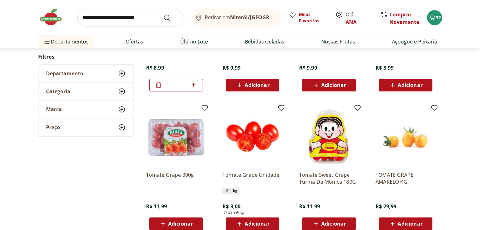
scroll to position [0, 0]
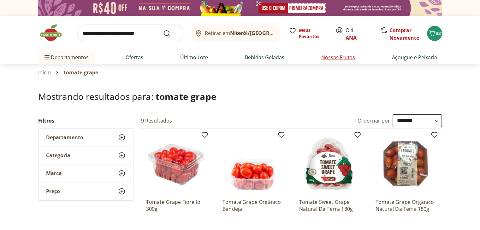
click at [344, 60] on link "Nossas Frutas" at bounding box center [338, 58] width 34 height 8
select select "**********"
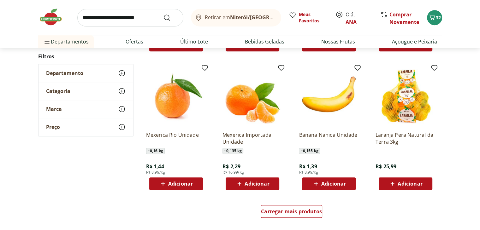
scroll to position [326, 0]
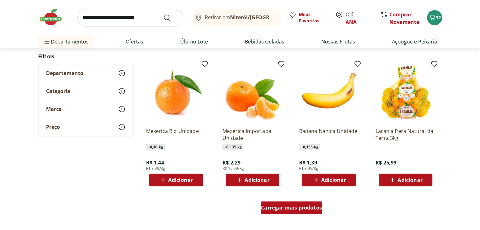
click at [297, 213] on div "Carregar mais produtos" at bounding box center [292, 208] width 62 height 13
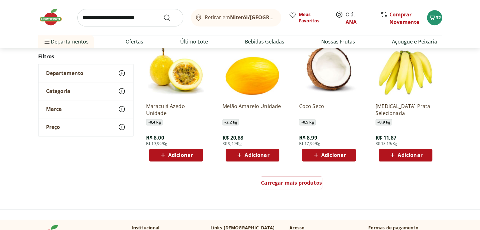
scroll to position [767, 0]
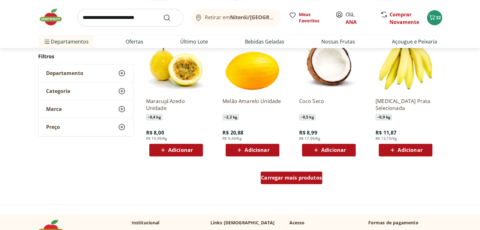
click at [295, 177] on span "Carregar mais produtos" at bounding box center [291, 177] width 61 height 5
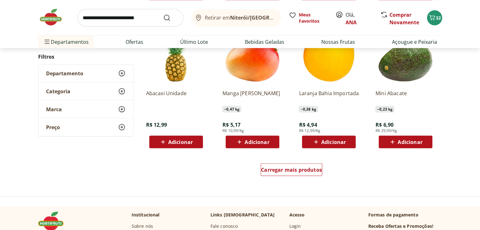
scroll to position [1176, 0]
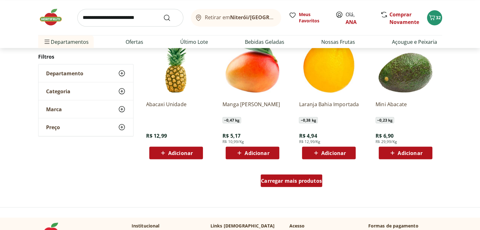
click at [304, 183] on span "Carregar mais produtos" at bounding box center [291, 180] width 61 height 5
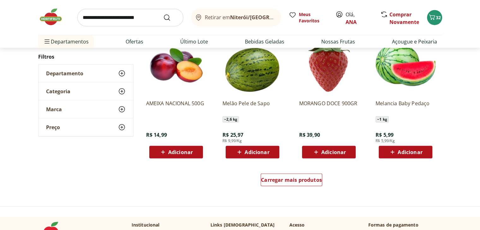
scroll to position [1590, 0]
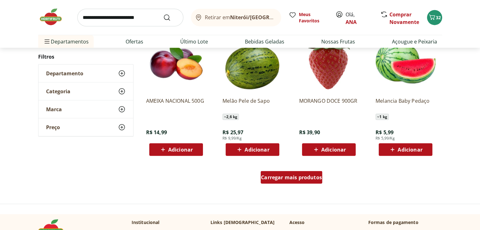
click at [292, 179] on span "Carregar mais produtos" at bounding box center [291, 177] width 61 height 5
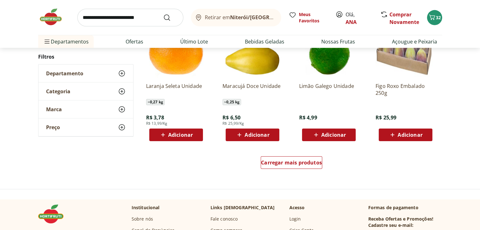
scroll to position [2026, 0]
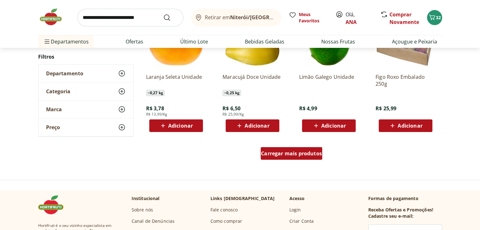
click at [315, 157] on div "Carregar mais produtos" at bounding box center [292, 153] width 62 height 13
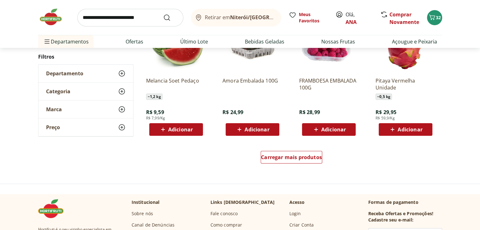
scroll to position [2441, 0]
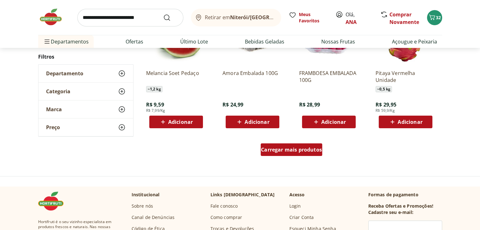
click at [307, 155] on div "Carregar mais produtos" at bounding box center [292, 150] width 62 height 13
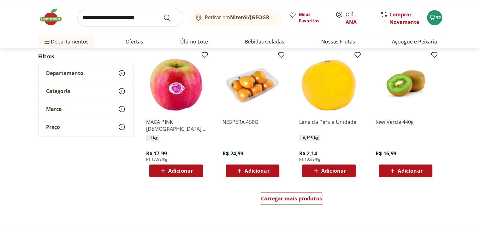
scroll to position [2820, 0]
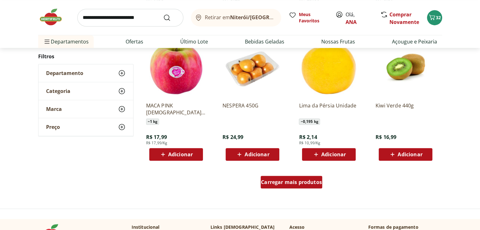
click at [312, 183] on span "Carregar mais produtos" at bounding box center [291, 182] width 61 height 5
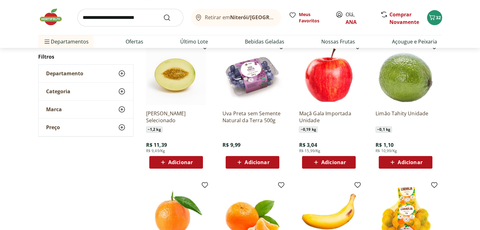
scroll to position [0, 0]
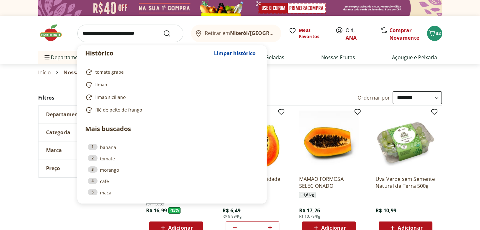
click at [144, 30] on input "search" at bounding box center [130, 34] width 106 height 18
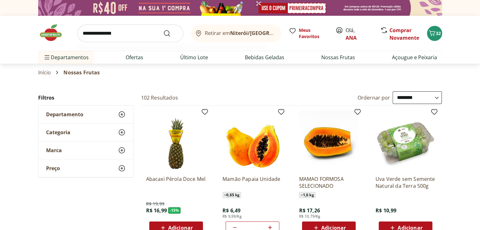
type input "**********"
click at [163, 30] on button "Submit Search" at bounding box center [170, 34] width 15 height 8
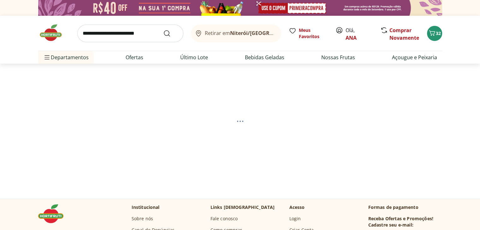
select select "**********"
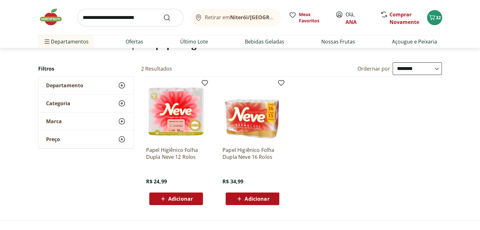
scroll to position [54, 0]
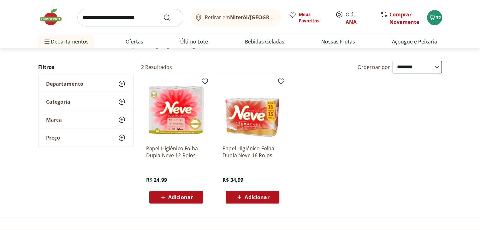
click at [120, 84] on icon at bounding box center [122, 84] width 8 height 8
click at [287, 81] on div "Papel Higiênico Folha Dupla Neve 16 Rolos R$ 34,99 Adicionar" at bounding box center [252, 142] width 70 height 134
click at [414, 44] on link "Açougue e Peixaria" at bounding box center [414, 42] width 45 height 8
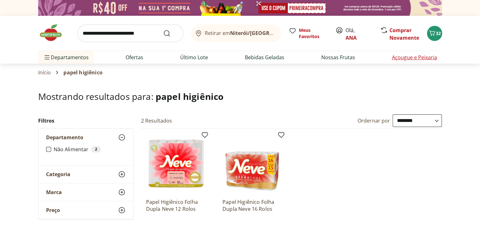
select select "**********"
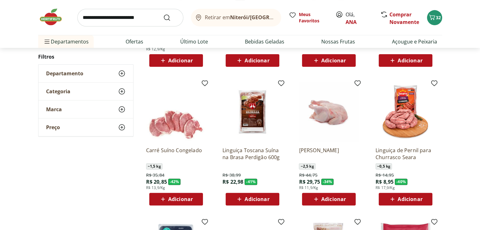
scroll to position [172, 0]
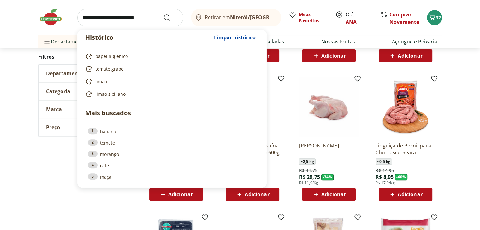
click at [152, 21] on input "search" at bounding box center [130, 18] width 106 height 18
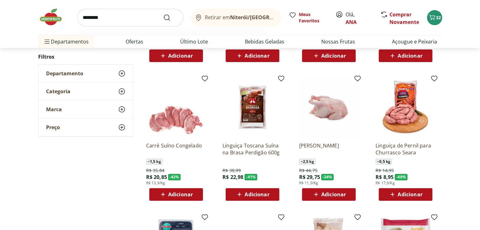
type input "********"
click at [163, 14] on button "Submit Search" at bounding box center [170, 18] width 15 height 8
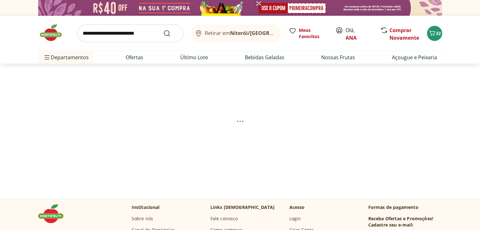
select select "**********"
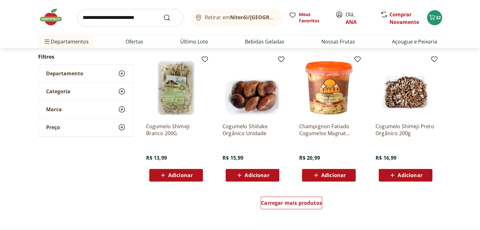
scroll to position [359, 0]
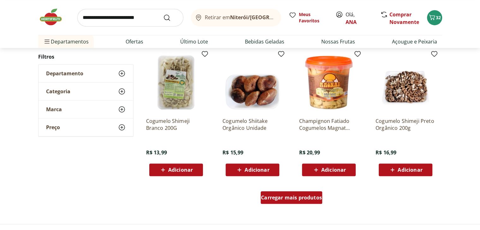
click at [276, 195] on span "Carregar mais produtos" at bounding box center [291, 197] width 61 height 5
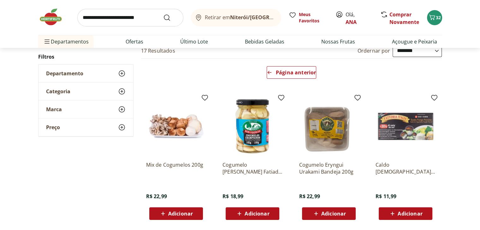
scroll to position [73, 0]
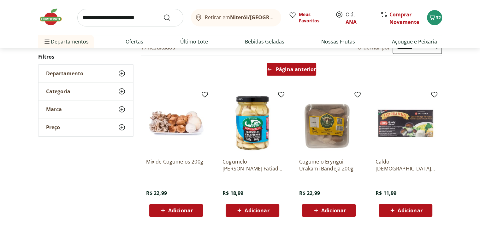
click at [284, 69] on span "Página anterior" at bounding box center [296, 69] width 40 height 5
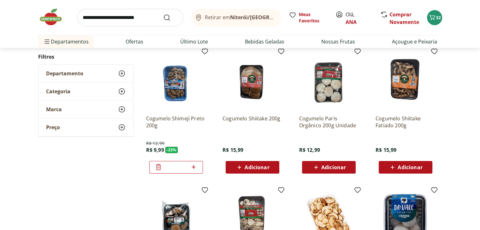
scroll to position [96, 0]
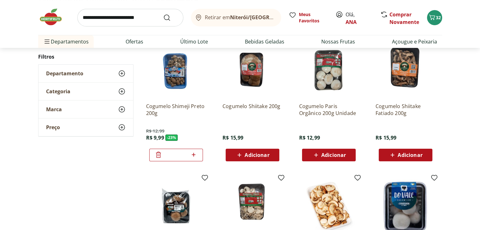
click at [255, 75] on img at bounding box center [252, 68] width 60 height 60
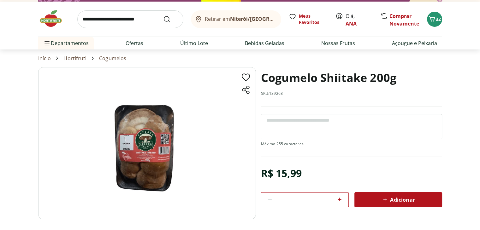
scroll to position [24, 0]
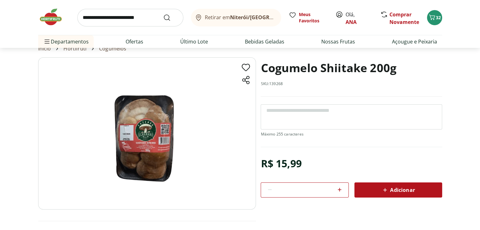
click at [129, 150] on img at bounding box center [147, 133] width 218 height 152
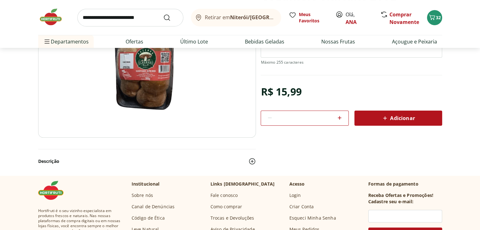
select select "**********"
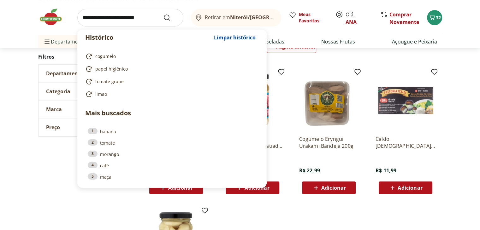
click at [126, 17] on input "search" at bounding box center [130, 18] width 106 height 18
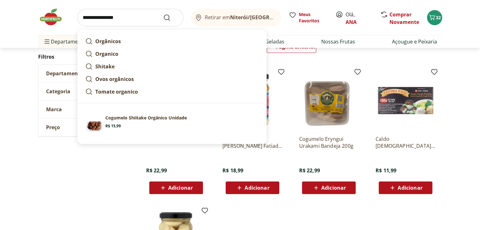
type input "**********"
click at [163, 14] on button "Submit Search" at bounding box center [170, 18] width 15 height 8
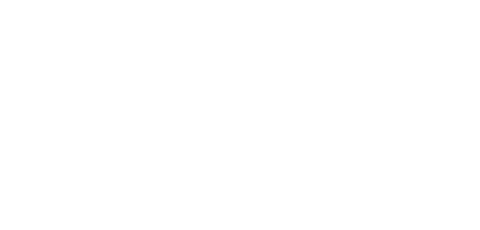
select select "**********"
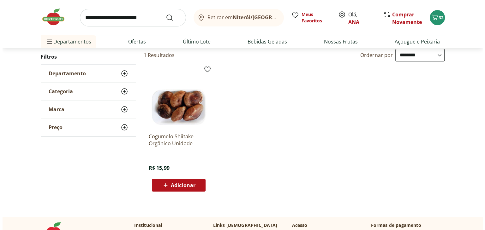
scroll to position [67, 0]
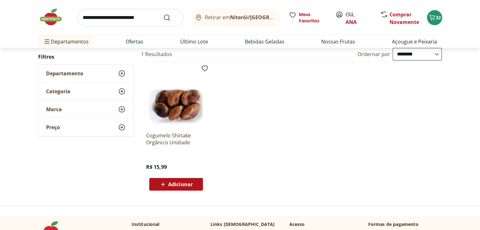
click at [186, 185] on span "Adicionar" at bounding box center [180, 184] width 25 height 5
click at [434, 19] on icon "Carrinho" at bounding box center [432, 18] width 8 height 8
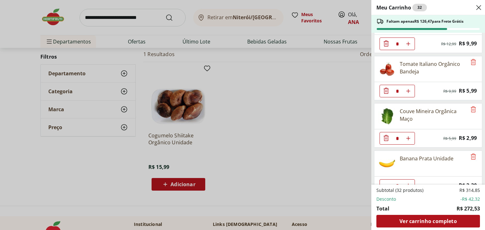
scroll to position [455, 0]
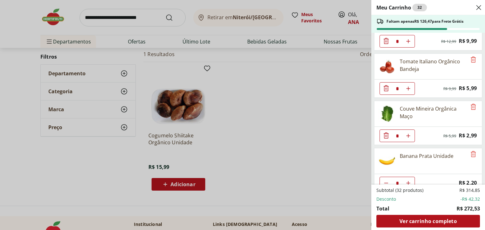
click at [409, 86] on icon "Aumentar Quantidade" at bounding box center [407, 88] width 5 height 5
type input "*"
drag, startPoint x: 484, startPoint y: 137, endPoint x: 484, endPoint y: 156, distance: 19.3
click at [480, 156] on div "Meu Carrinho 33 Faltam apenas R$ 120,48 para Frete Grátis Água de Coco 100% Nat…" at bounding box center [428, 115] width 114 height 230
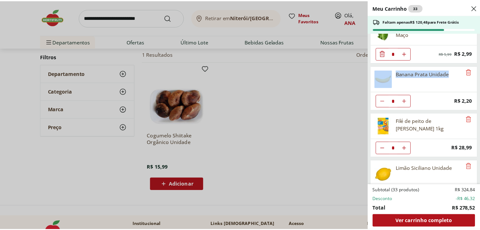
scroll to position [555, 0]
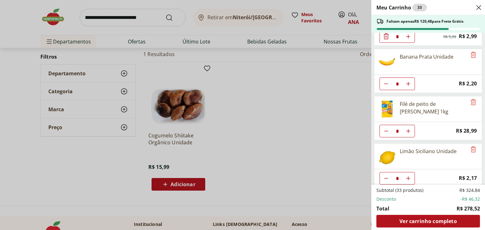
click at [292, 132] on div "Meu Carrinho 33 Faltam apenas R$ 120,48 para Frete Grátis Água de Coco 100% Nat…" at bounding box center [242, 115] width 485 height 230
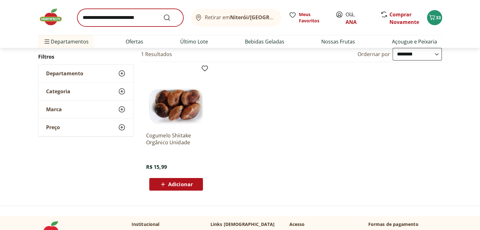
drag, startPoint x: 139, startPoint y: 28, endPoint x: 139, endPoint y: 20, distance: 8.5
click at [139, 20] on div "Retirar em Niterói/RJ Meus Favoritos Olá, ANA Comprar Novamente 33" at bounding box center [240, 17] width 404 height 35
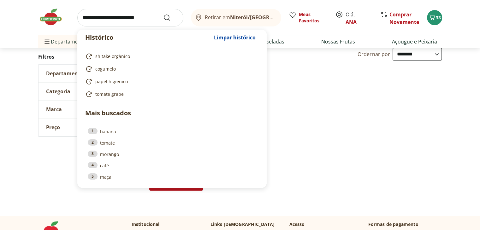
click at [155, 16] on input "search" at bounding box center [130, 18] width 106 height 18
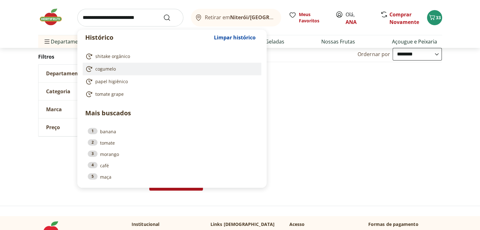
click at [118, 68] on link "cogumelo" at bounding box center [170, 69] width 171 height 8
type input "********"
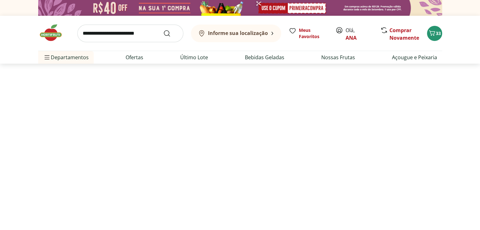
select select "**********"
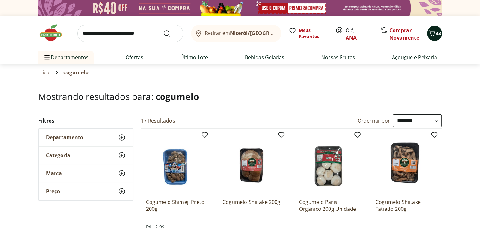
click at [436, 34] on span "33" at bounding box center [438, 33] width 5 height 6
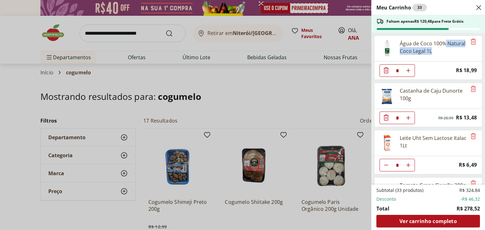
drag, startPoint x: 483, startPoint y: 43, endPoint x: 482, endPoint y: 54, distance: 10.8
click at [480, 54] on div "Meu Carrinho 33 Faltam apenas R$ 120,48 para Frete Grátis Água de Coco 100% Nat…" at bounding box center [428, 115] width 114 height 230
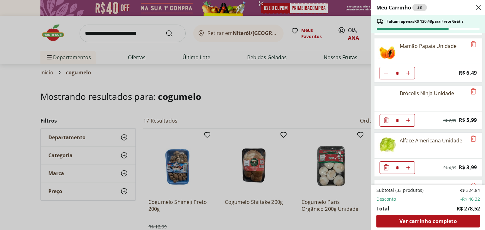
scroll to position [298, 0]
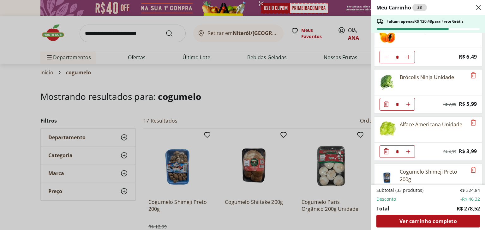
click at [408, 102] on icon "Aumentar Quantidade" at bounding box center [407, 104] width 5 height 5
type input "*"
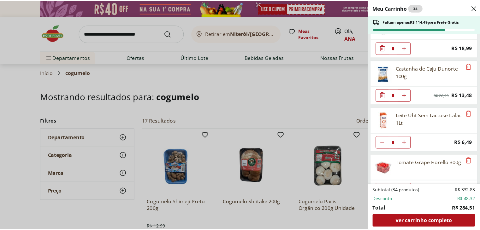
scroll to position [0, 0]
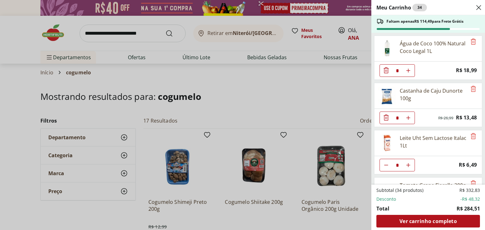
click at [143, 38] on div "Meu Carrinho 34 Faltam apenas R$ 114,49 para Frete Grátis Água de Coco 100% Nat…" at bounding box center [242, 115] width 485 height 230
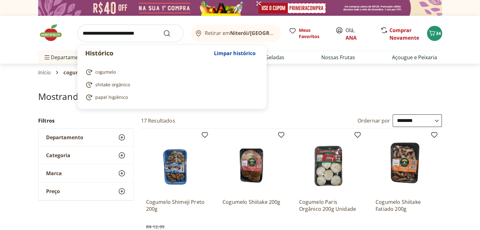
click at [143, 32] on input "search" at bounding box center [130, 34] width 106 height 18
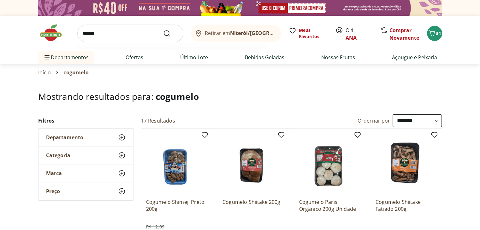
type input "******"
click at [163, 30] on button "Submit Search" at bounding box center [170, 34] width 15 height 8
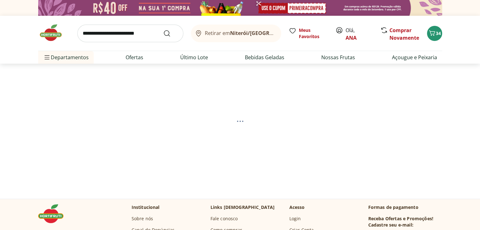
select select "**********"
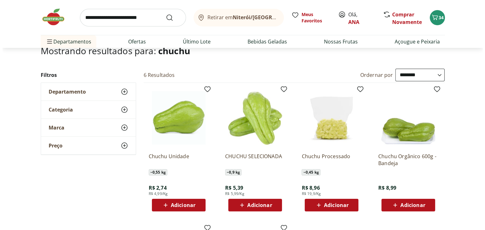
scroll to position [48, 0]
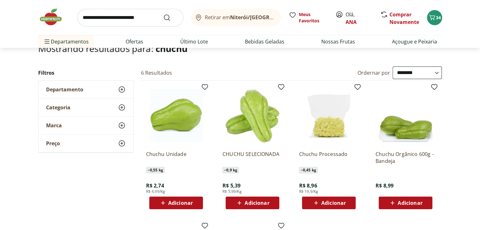
click at [408, 208] on div "Adicionar" at bounding box center [406, 203] width 44 height 11
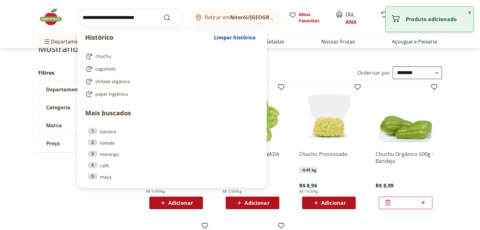
click at [125, 17] on input "search" at bounding box center [130, 18] width 106 height 18
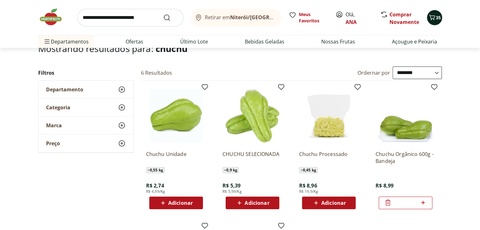
click at [433, 25] on button "35" at bounding box center [434, 17] width 15 height 15
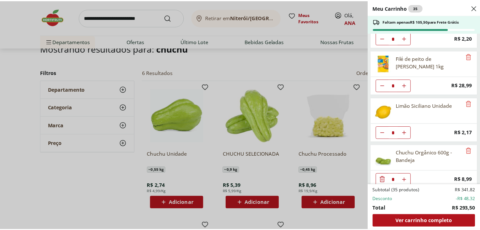
scroll to position [602, 0]
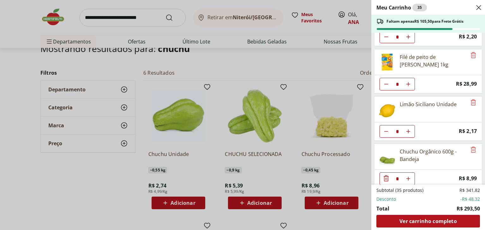
click at [153, 18] on div "Meu Carrinho 35 Faltam apenas R$ 105,50 para Frete Grátis Água de Coco 100% Nat…" at bounding box center [242, 115] width 485 height 230
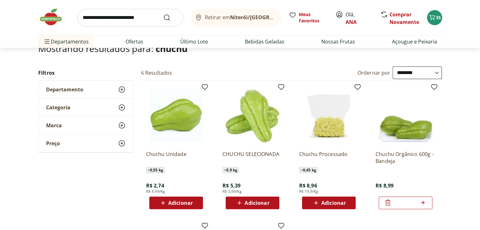
click at [153, 18] on input "search" at bounding box center [130, 18] width 106 height 18
type input "*******"
click at [163, 14] on button "Submit Search" at bounding box center [170, 18] width 15 height 8
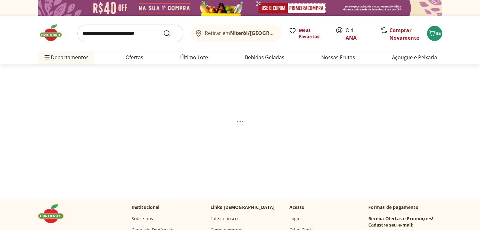
select select "**********"
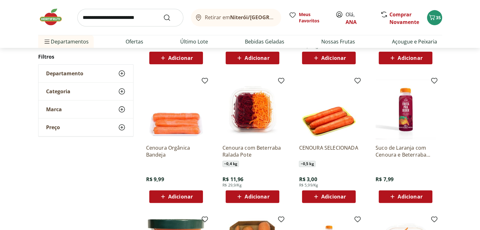
scroll to position [204, 0]
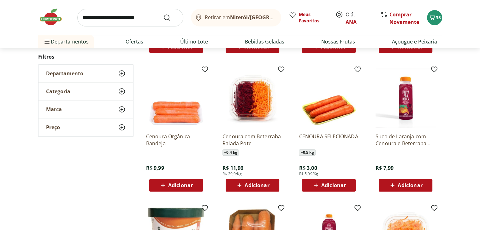
click at [191, 183] on span "Adicionar" at bounding box center [180, 185] width 25 height 5
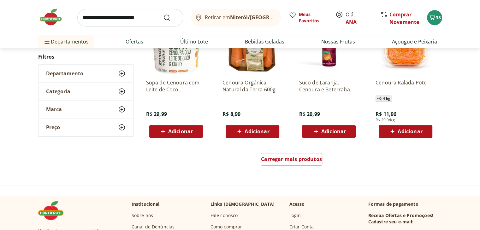
scroll to position [401, 0]
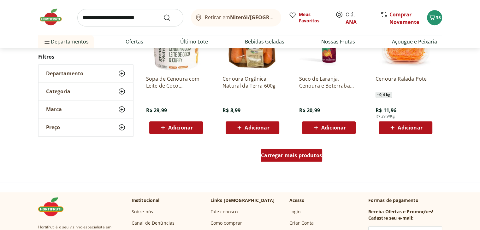
click at [297, 155] on span "Carregar mais produtos" at bounding box center [291, 155] width 61 height 5
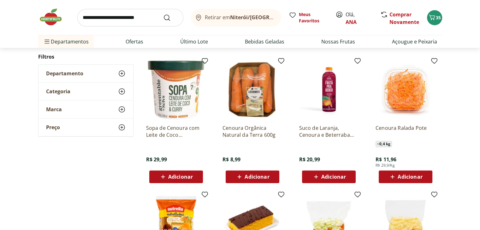
scroll to position [348, 0]
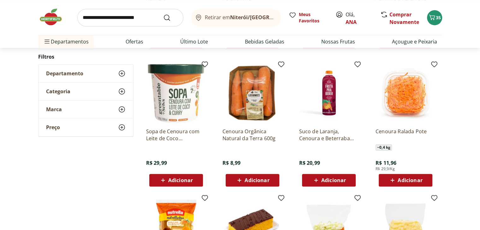
click at [266, 181] on span "Adicionar" at bounding box center [257, 180] width 25 height 5
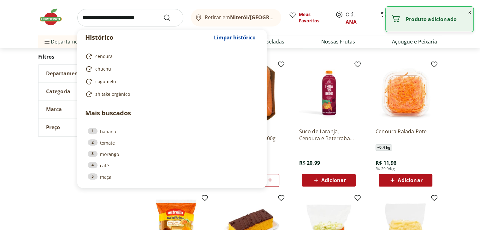
click at [121, 18] on input "search" at bounding box center [130, 18] width 106 height 18
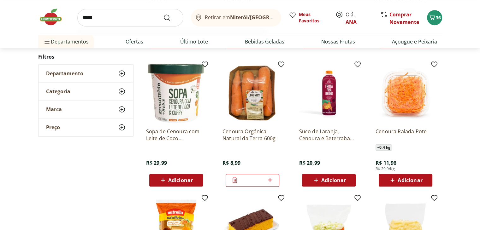
type input "*****"
click at [163, 14] on button "Submit Search" at bounding box center [170, 18] width 15 height 8
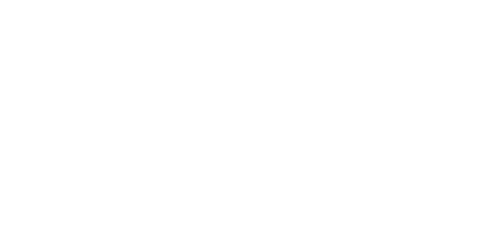
select select "**********"
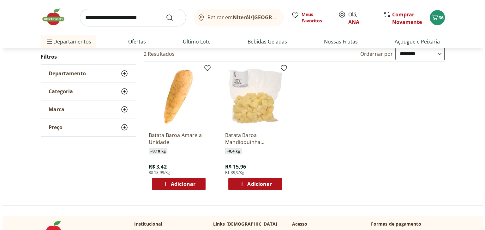
scroll to position [73, 0]
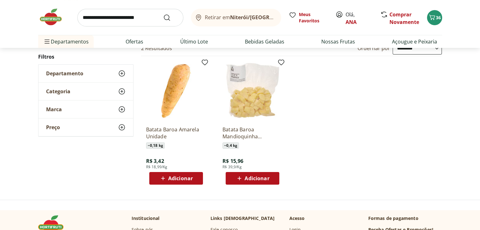
click at [193, 181] on div "Adicionar" at bounding box center [176, 178] width 44 height 11
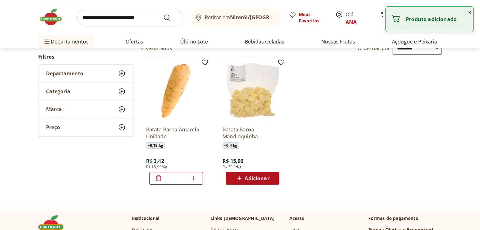
click at [196, 175] on icon at bounding box center [194, 179] width 8 height 8
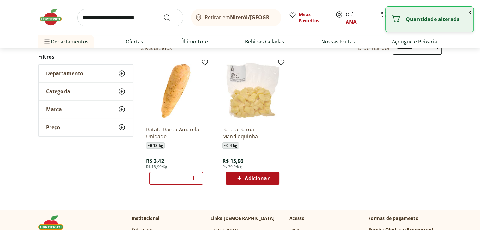
type input "*"
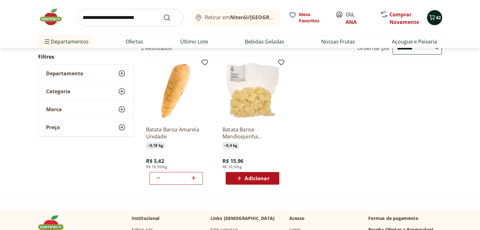
click at [434, 17] on icon "Carrinho" at bounding box center [432, 18] width 8 height 8
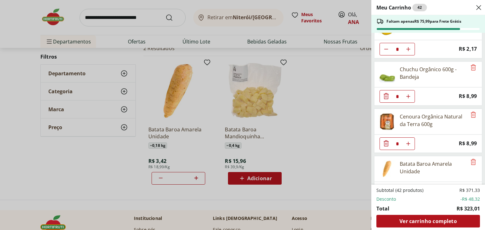
scroll to position [695, 0]
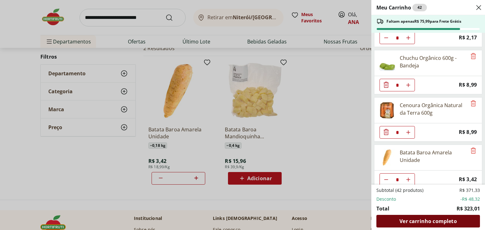
click at [452, 222] on span "Ver carrinho completo" at bounding box center [427, 221] width 57 height 5
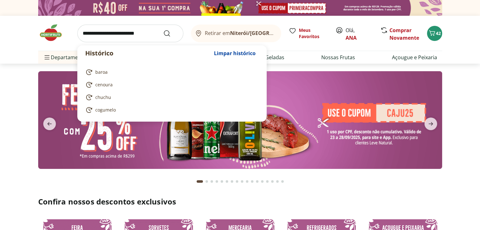
click at [146, 32] on input "search" at bounding box center [130, 34] width 106 height 18
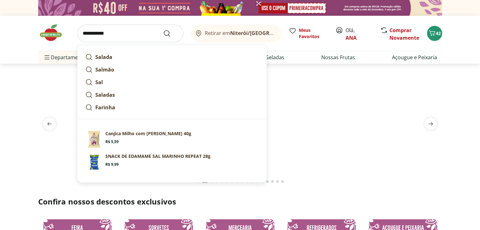
type input "**********"
click at [163, 30] on button "Submit Search" at bounding box center [170, 34] width 15 height 8
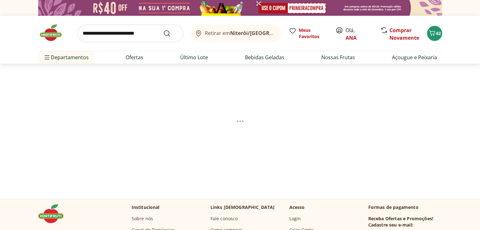
select select "**********"
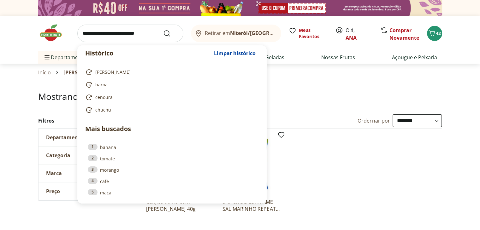
click at [150, 32] on input "search" at bounding box center [130, 34] width 106 height 18
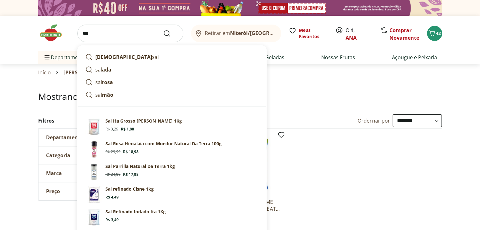
type input "***"
click at [163, 30] on button "Submit Search" at bounding box center [170, 34] width 15 height 8
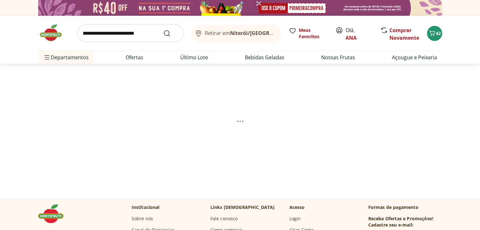
select select "**********"
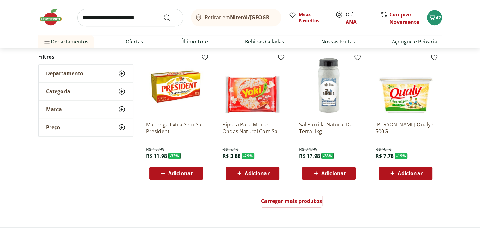
scroll to position [381, 0]
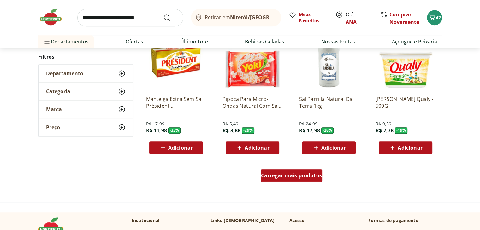
click at [287, 178] on span "Carregar mais produtos" at bounding box center [291, 175] width 61 height 5
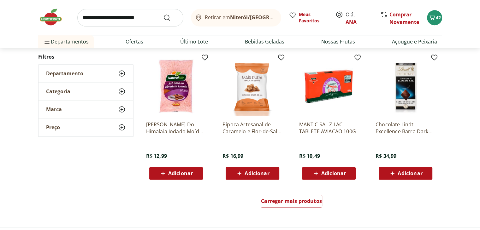
scroll to position [769, 0]
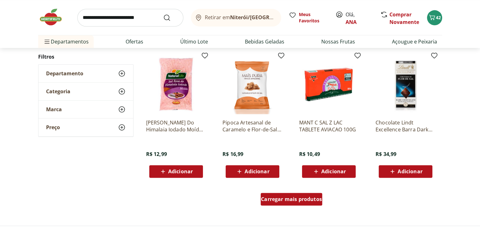
click at [303, 198] on span "Carregar mais produtos" at bounding box center [291, 199] width 61 height 5
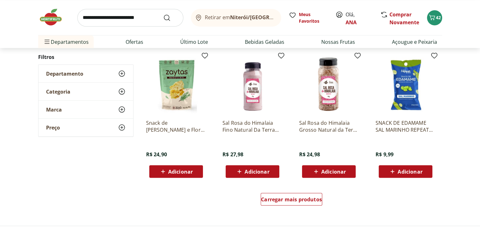
scroll to position [1185, 0]
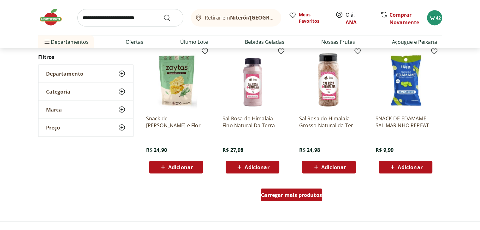
click at [296, 200] on div "Carregar mais produtos" at bounding box center [292, 195] width 62 height 13
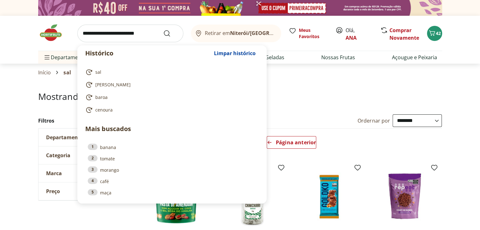
click at [126, 33] on input "search" at bounding box center [130, 34] width 106 height 18
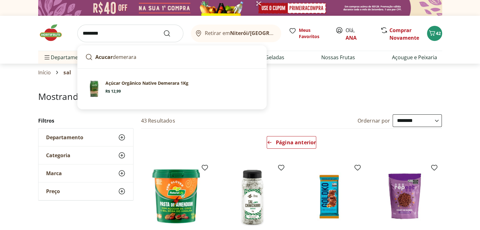
type input "********"
click at [163, 30] on button "Submit Search" at bounding box center [170, 34] width 15 height 8
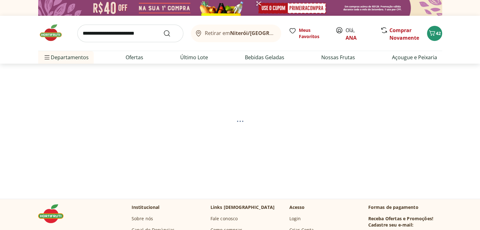
select select "**********"
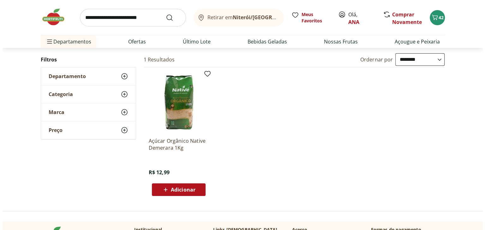
scroll to position [66, 0]
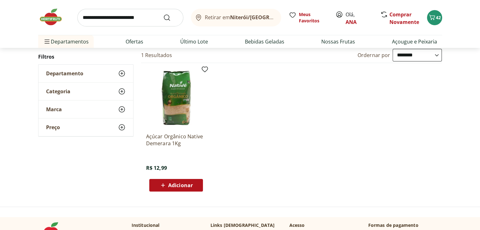
click at [181, 186] on span "Adicionar" at bounding box center [180, 185] width 25 height 5
click at [433, 20] on icon "Carrinho" at bounding box center [432, 18] width 8 height 8
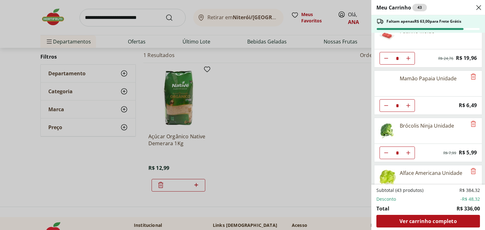
scroll to position [250, 0]
drag, startPoint x: 290, startPoint y: 188, endPoint x: 197, endPoint y: 184, distance: 93.8
click at [197, 184] on div "Meu Carrinho 43 Faltam apenas R$ 63,00 para Frete Grátis Água de Coco 100% Natu…" at bounding box center [242, 115] width 485 height 230
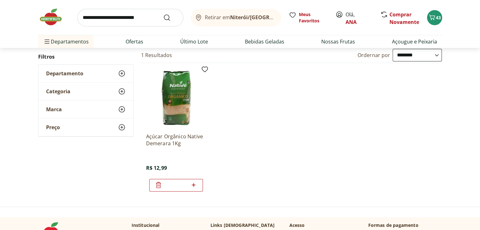
click at [197, 184] on icon at bounding box center [194, 185] width 8 height 8
type input "*"
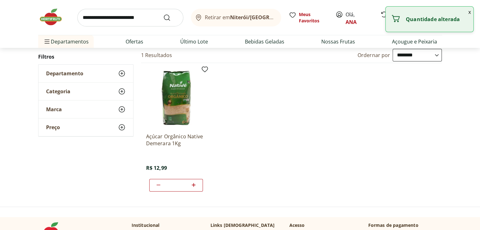
click at [469, 14] on button "x" at bounding box center [470, 12] width 8 height 11
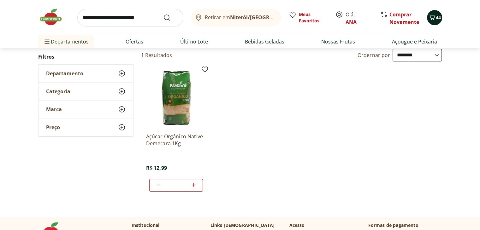
click at [434, 18] on icon "Carrinho" at bounding box center [432, 17] width 6 height 5
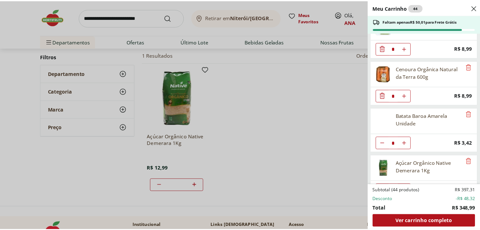
scroll to position [743, 0]
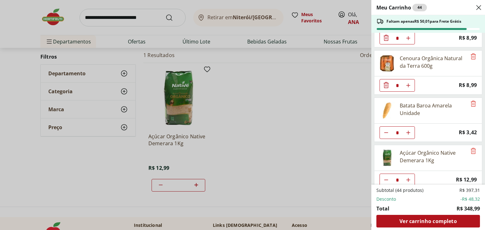
click at [312, 96] on div "Meu Carrinho 44 Faltam apenas R$ 50,01 para Frete Grátis Água de Coco 100% Natu…" at bounding box center [242, 115] width 485 height 230
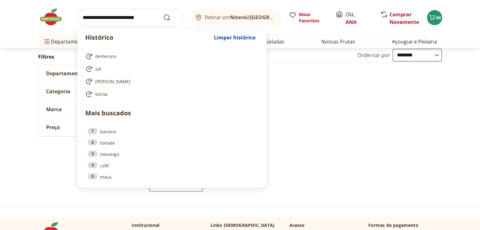
click at [151, 19] on input "search" at bounding box center [130, 18] width 106 height 18
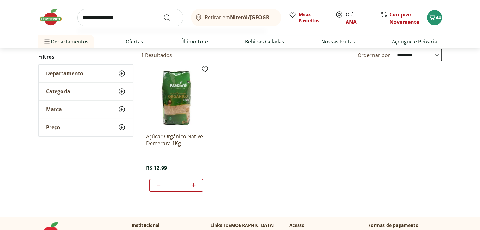
type input "**********"
click at [163, 14] on button "Submit Search" at bounding box center [170, 18] width 15 height 8
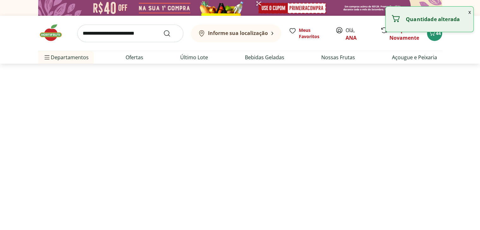
select select "**********"
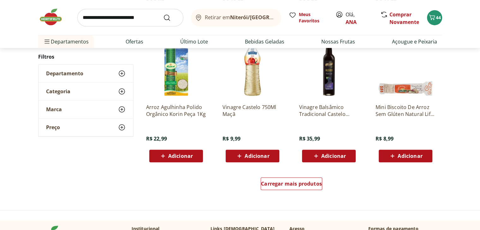
scroll to position [371, 0]
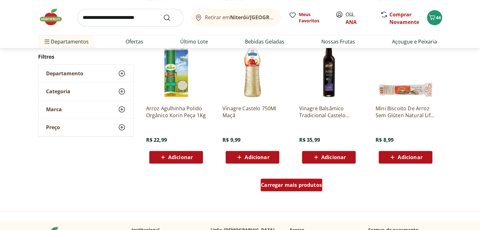
click at [297, 187] on span "Carregar mais produtos" at bounding box center [291, 185] width 61 height 5
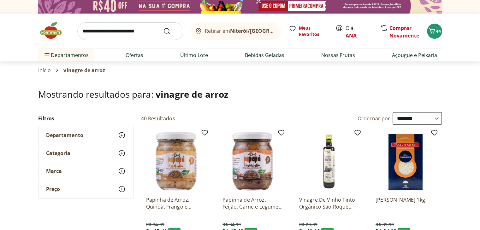
scroll to position [0, 0]
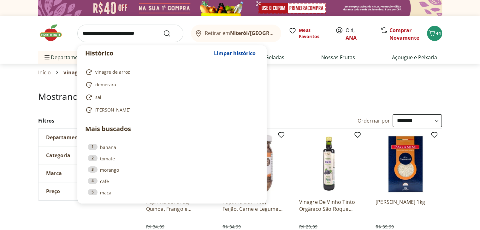
click at [150, 36] on input "search" at bounding box center [130, 34] width 106 height 18
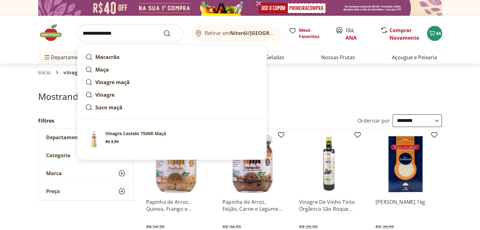
type input "**********"
click at [163, 30] on button "Submit Search" at bounding box center [170, 34] width 15 height 8
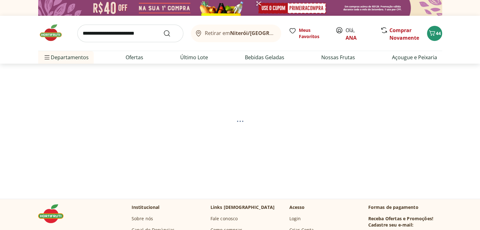
select select "**********"
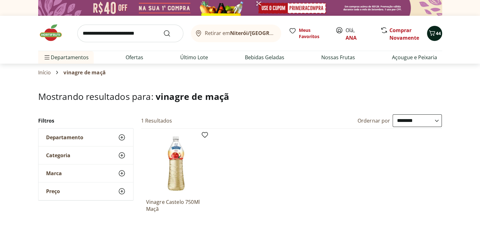
click at [435, 37] on icon "Carrinho" at bounding box center [432, 33] width 8 height 8
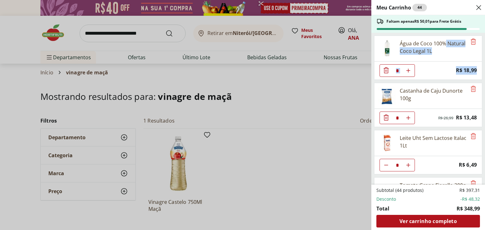
drag, startPoint x: 483, startPoint y: 47, endPoint x: 484, endPoint y: 76, distance: 29.4
click at [480, 76] on div "Meu Carrinho 44 Faltam apenas R$ 50,01 para Frete Grátis Água de Coco 100% Natu…" at bounding box center [428, 115] width 114 height 230
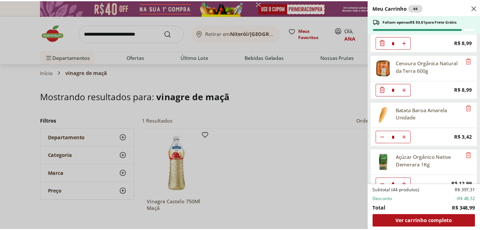
scroll to position [743, 0]
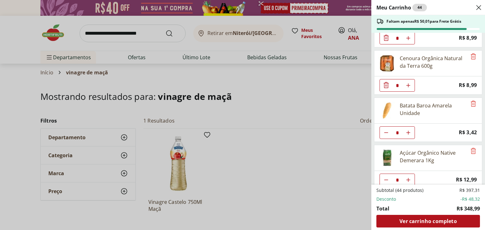
click at [144, 31] on div "Meu Carrinho 44 Faltam apenas R$ 50,01 para Frete Grátis Água de Coco 100% Natu…" at bounding box center [242, 115] width 485 height 230
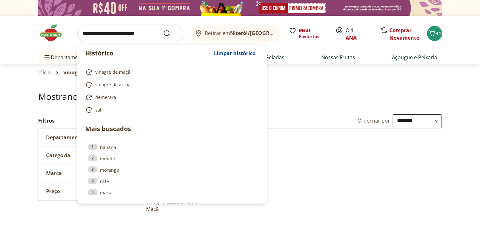
click at [144, 31] on input "search" at bounding box center [130, 34] width 106 height 18
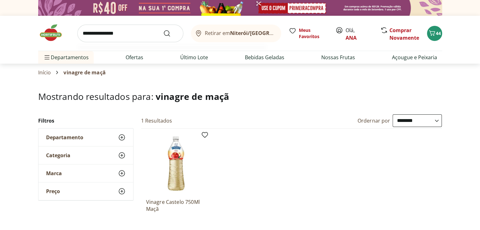
type input "**********"
click at [163, 30] on button "Submit Search" at bounding box center [170, 34] width 15 height 8
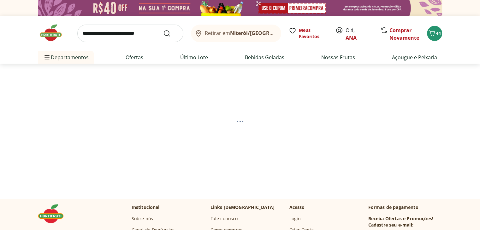
select select "**********"
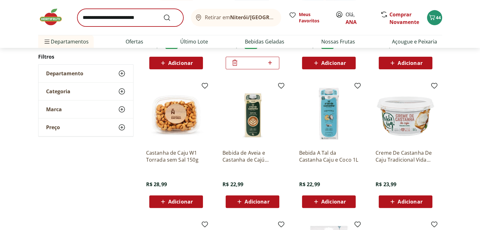
scroll to position [201, 0]
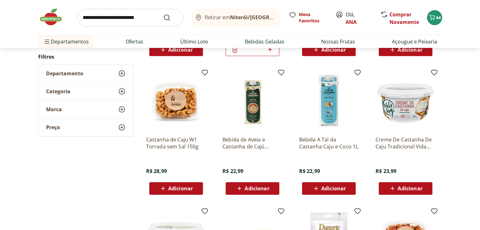
click at [136, 19] on input "search" at bounding box center [130, 18] width 106 height 18
type input "**********"
click at [163, 14] on button "Submit Search" at bounding box center [170, 18] width 15 height 8
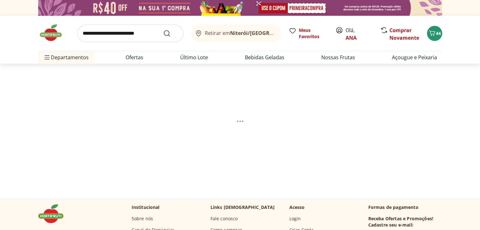
select select "**********"
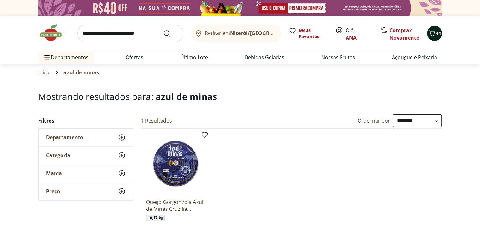
click at [433, 35] on icon "Carrinho" at bounding box center [432, 32] width 6 height 5
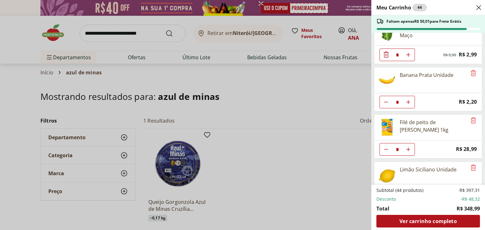
scroll to position [538, 0]
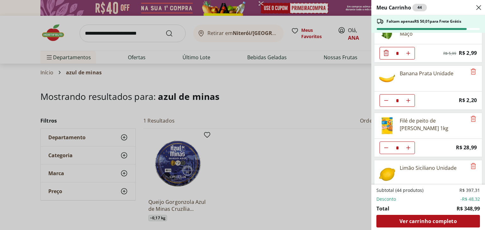
click at [410, 98] on icon "Aumentar Quantidade" at bounding box center [407, 100] width 5 height 5
type input "*"
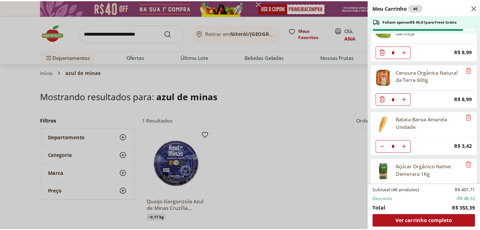
scroll to position [743, 0]
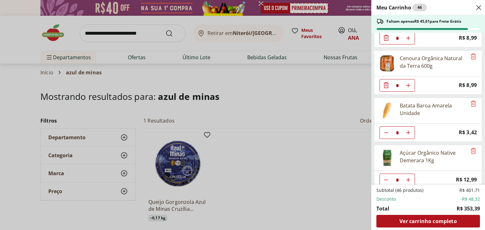
click at [296, 82] on div "Meu Carrinho 46 Faltam apenas R$ 45,61 para Frete Grátis Água de Coco 100% Natu…" at bounding box center [242, 115] width 485 height 230
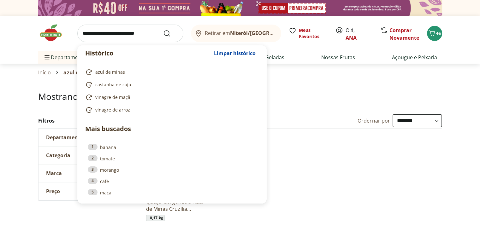
click at [127, 34] on input "search" at bounding box center [130, 34] width 106 height 18
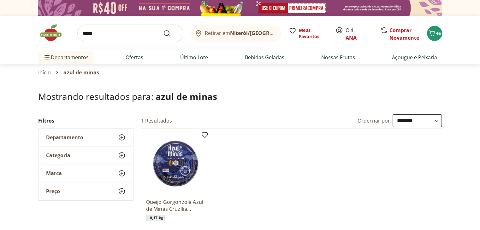
type input "*****"
click at [163, 30] on button "Submit Search" at bounding box center [170, 34] width 15 height 8
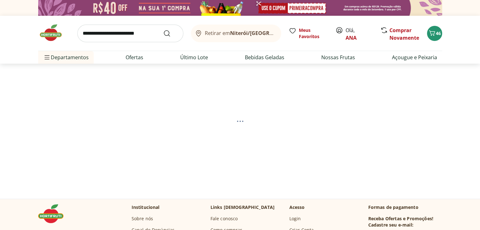
select select "**********"
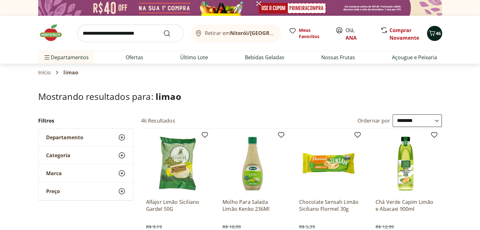
click at [434, 36] on icon "Carrinho" at bounding box center [432, 33] width 8 height 8
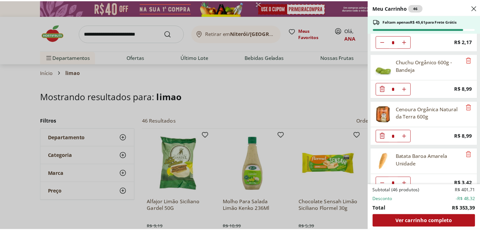
scroll to position [743, 0]
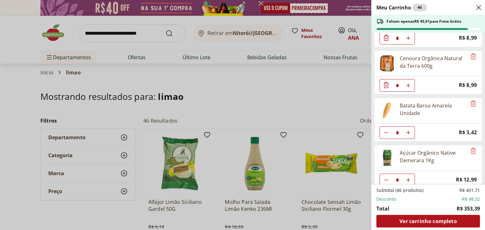
click at [134, 33] on div "Meu Carrinho 46 Faltam apenas R$ 45,61 para Frete Grátis Água de Coco 100% Natu…" at bounding box center [242, 115] width 485 height 230
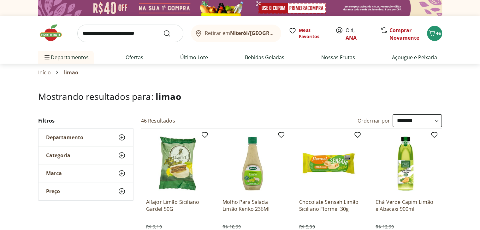
click at [134, 33] on input "search" at bounding box center [130, 34] width 106 height 18
type input "**********"
click at [163, 30] on button "Submit Search" at bounding box center [170, 34] width 15 height 8
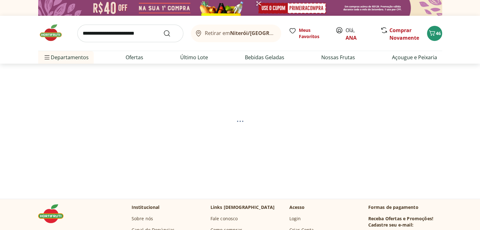
select select "**********"
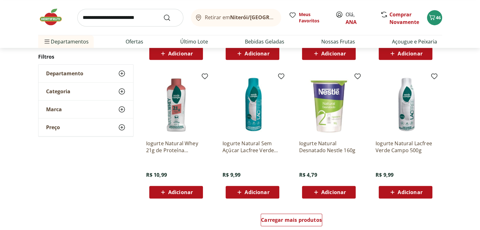
scroll to position [340, 0]
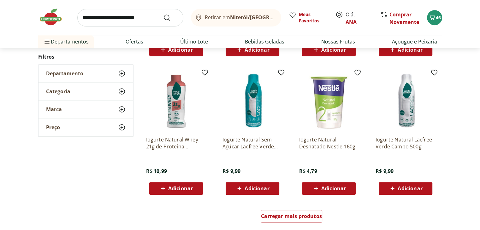
click at [337, 192] on div "Adicionar" at bounding box center [329, 188] width 44 height 11
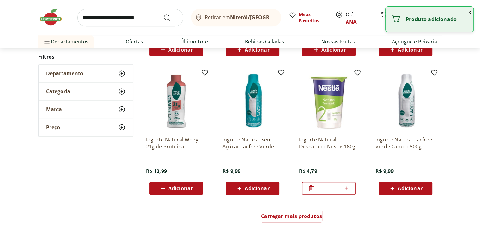
click at [350, 189] on icon at bounding box center [347, 189] width 8 height 8
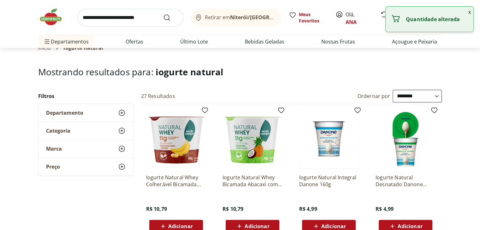
scroll to position [0, 0]
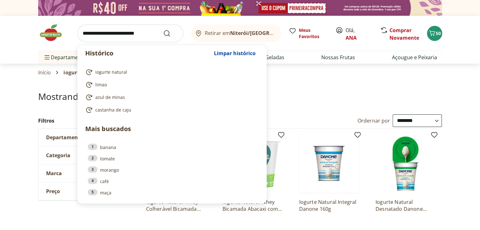
click at [139, 29] on input "search" at bounding box center [130, 34] width 106 height 18
type input "*"
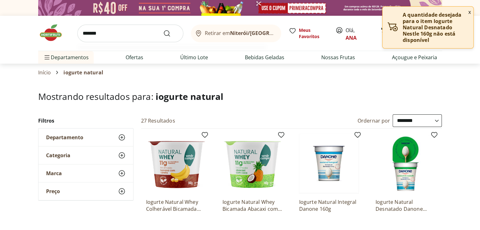
type input "*******"
click at [163, 30] on button "Submit Search" at bounding box center [170, 34] width 15 height 8
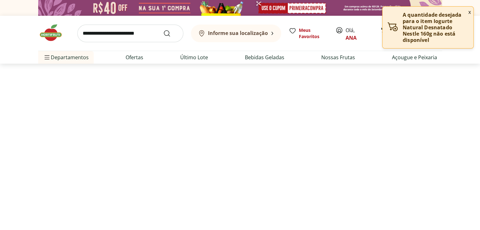
select select "**********"
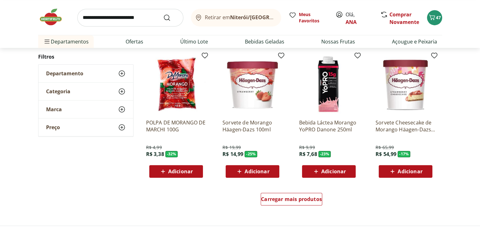
scroll to position [372, 0]
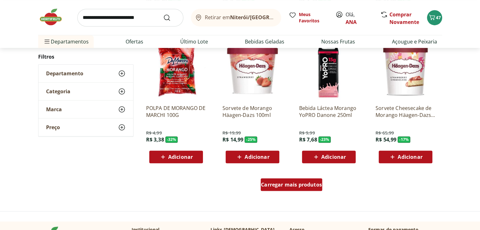
click at [299, 187] on span "Carregar mais produtos" at bounding box center [291, 184] width 61 height 5
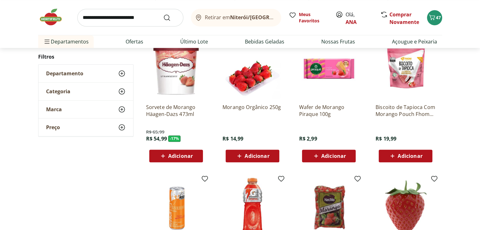
scroll to position [496, 0]
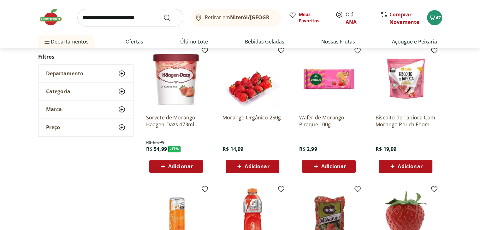
click at [250, 174] on div "Morango Orgânico 250g R$ 14,99 Adicionar" at bounding box center [252, 111] width 70 height 134
click at [258, 167] on span "Adicionar" at bounding box center [257, 166] width 25 height 5
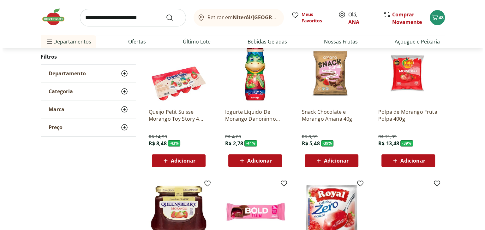
scroll to position [68, 0]
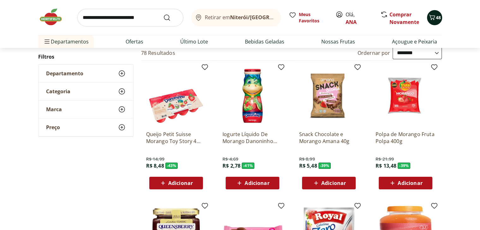
click at [430, 17] on icon "Carrinho" at bounding box center [432, 18] width 8 height 8
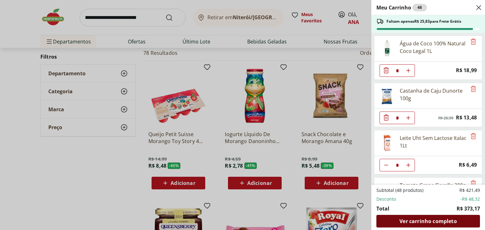
click at [428, 217] on div "Ver carrinho completo" at bounding box center [428, 221] width 104 height 13
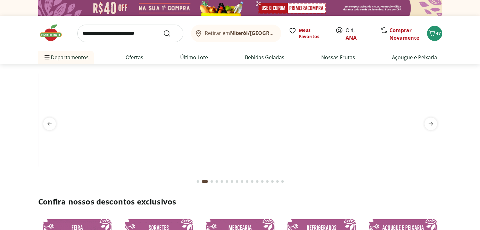
drag, startPoint x: 482, startPoint y: 11, endPoint x: 484, endPoint y: 14, distance: 3.9
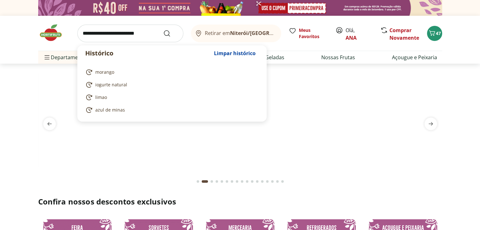
click at [148, 33] on input "search" at bounding box center [130, 34] width 106 height 18
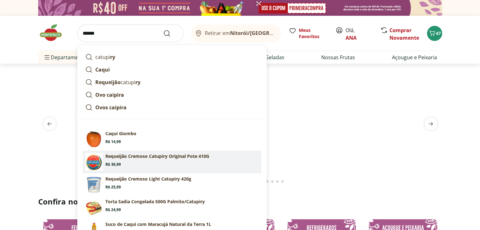
click at [120, 157] on p "Requeijão Cremoso Catupiry Original Pote 410G" at bounding box center [157, 156] width 104 height 6
type input "**********"
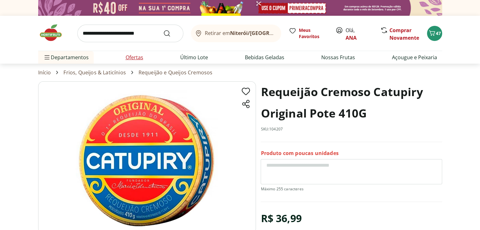
click at [129, 58] on link "Ofertas" at bounding box center [135, 58] width 18 height 8
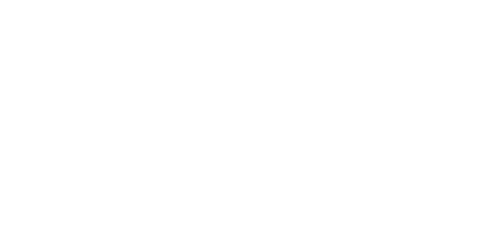
select select "**********"
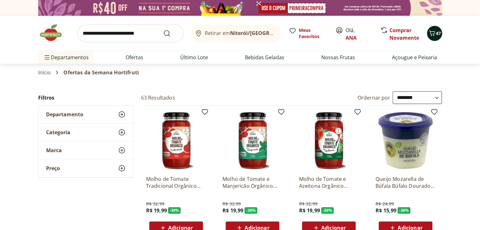
click at [437, 33] on span "47" at bounding box center [438, 33] width 5 height 6
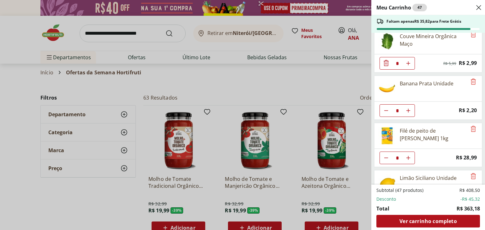
scroll to position [293, 0]
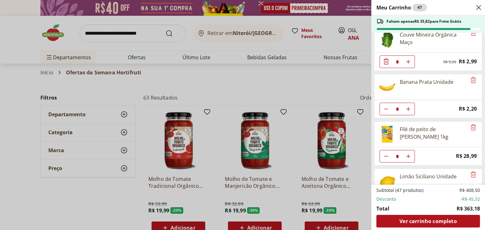
click at [409, 154] on use "Aumentar Quantidade" at bounding box center [407, 156] width 5 height 5
type input "*"
drag, startPoint x: 483, startPoint y: 88, endPoint x: 484, endPoint y: 128, distance: 40.1
click at [480, 128] on div "Meu Carrinho 48 Faltam apenas R$ 6,83 para Frete Grátis Sal Ita Grosso Iodado C…" at bounding box center [428, 115] width 114 height 230
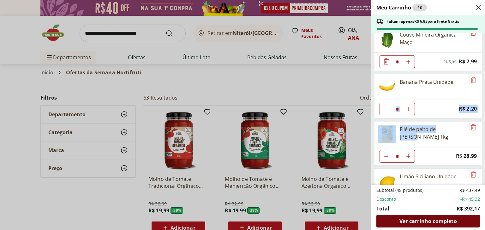
click at [432, 223] on span "Ver carrinho completo" at bounding box center [427, 221] width 57 height 5
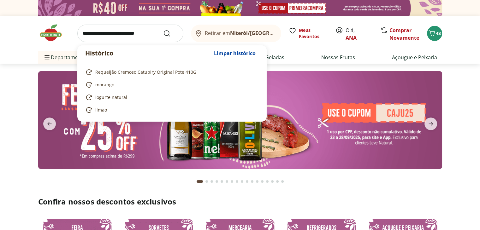
click at [149, 33] on input "search" at bounding box center [130, 34] width 106 height 18
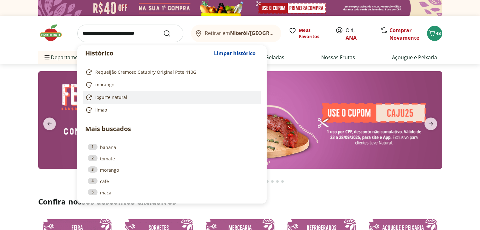
click at [112, 95] on span "iogurte natural" at bounding box center [111, 97] width 32 height 6
type input "**********"
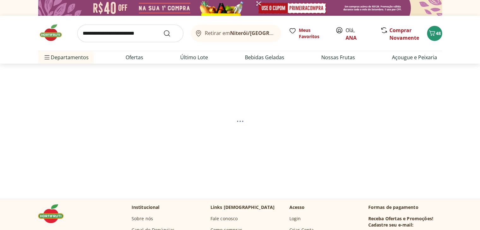
select select "**********"
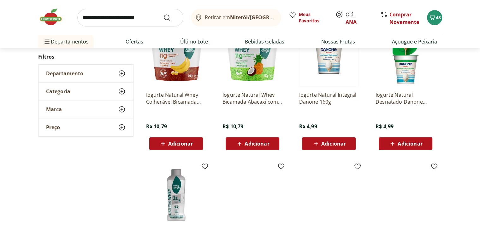
scroll to position [109, 0]
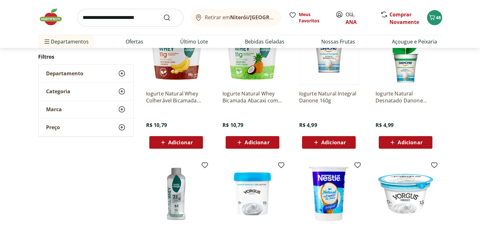
click at [417, 140] on span "Adicionar" at bounding box center [410, 142] width 25 height 5
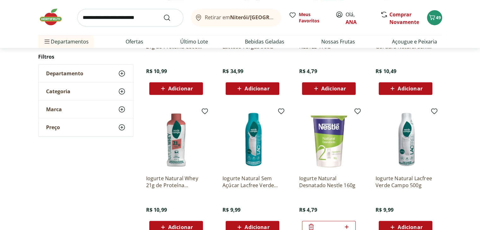
scroll to position [268, 0]
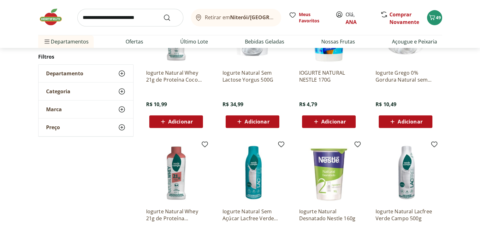
click at [143, 17] on input "search" at bounding box center [130, 18] width 106 height 18
type input "**********"
click at [163, 14] on button "Submit Search" at bounding box center [170, 18] width 15 height 8
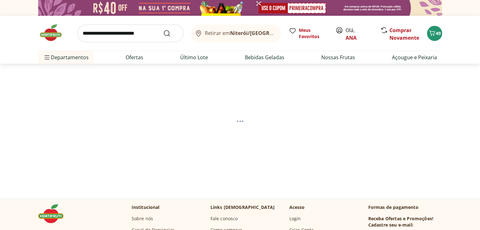
select select "**********"
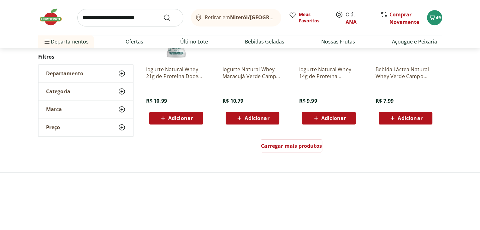
scroll to position [413, 0]
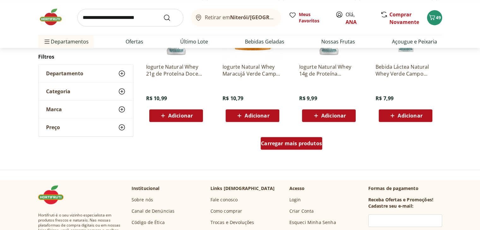
click at [283, 141] on span "Carregar mais produtos" at bounding box center [291, 143] width 61 height 5
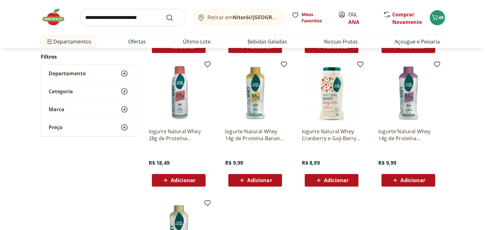
scroll to position [483, 0]
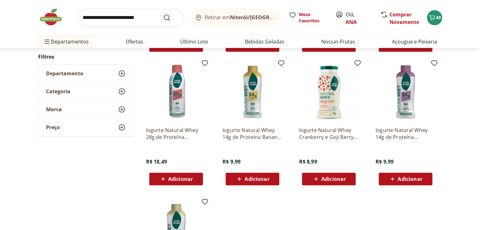
click at [183, 180] on span "Adicionar" at bounding box center [180, 179] width 25 height 5
click at [437, 20] on span "50" at bounding box center [438, 18] width 5 height 6
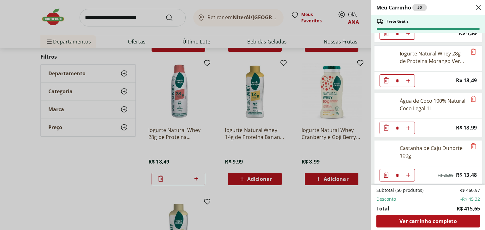
scroll to position [884, 0]
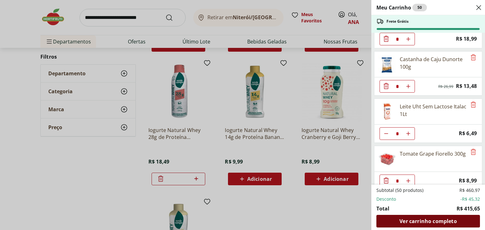
click at [441, 225] on div "Ver carrinho completo" at bounding box center [428, 221] width 104 height 13
